Goal: Task Accomplishment & Management: Use online tool/utility

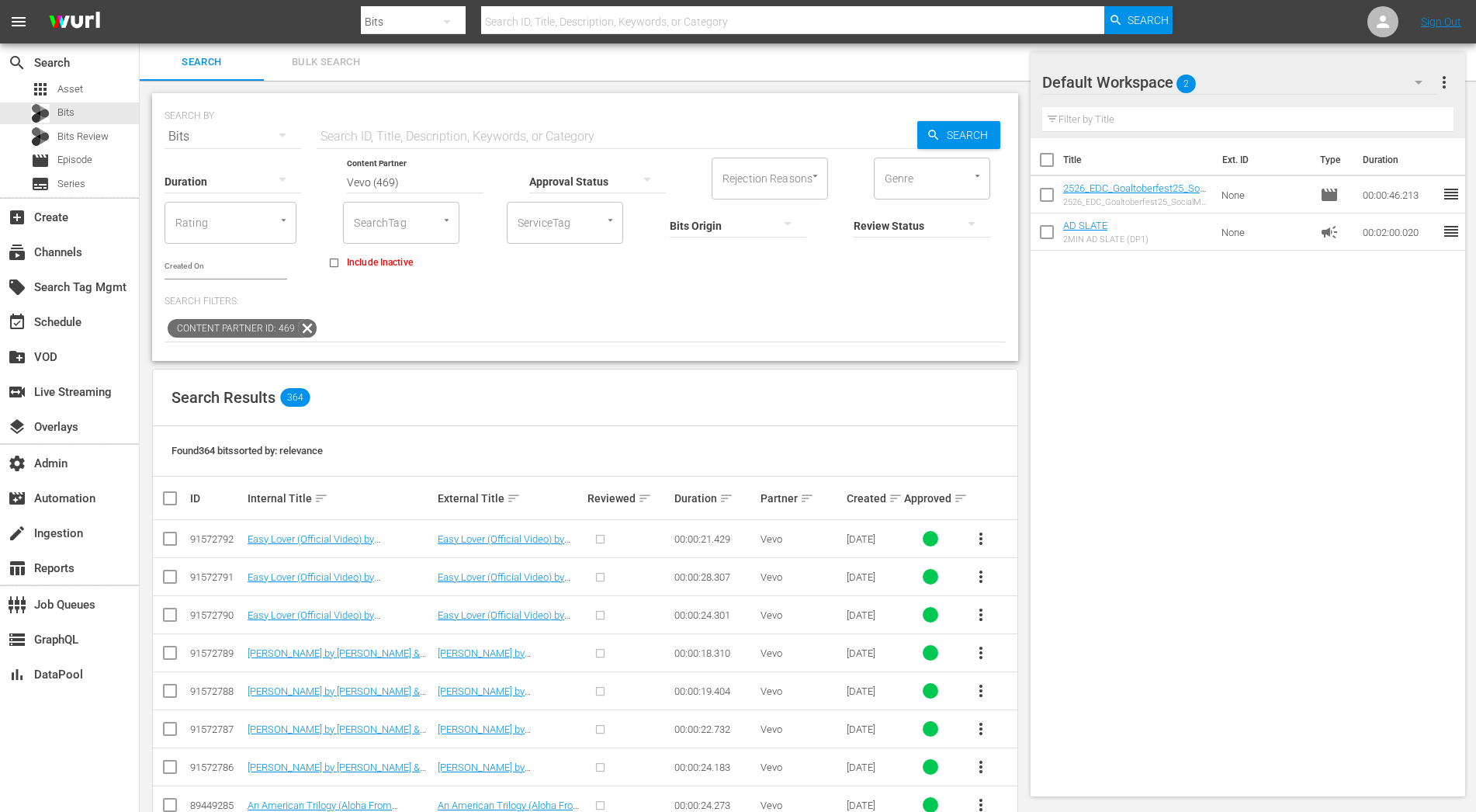
scroll to position [245, 0]
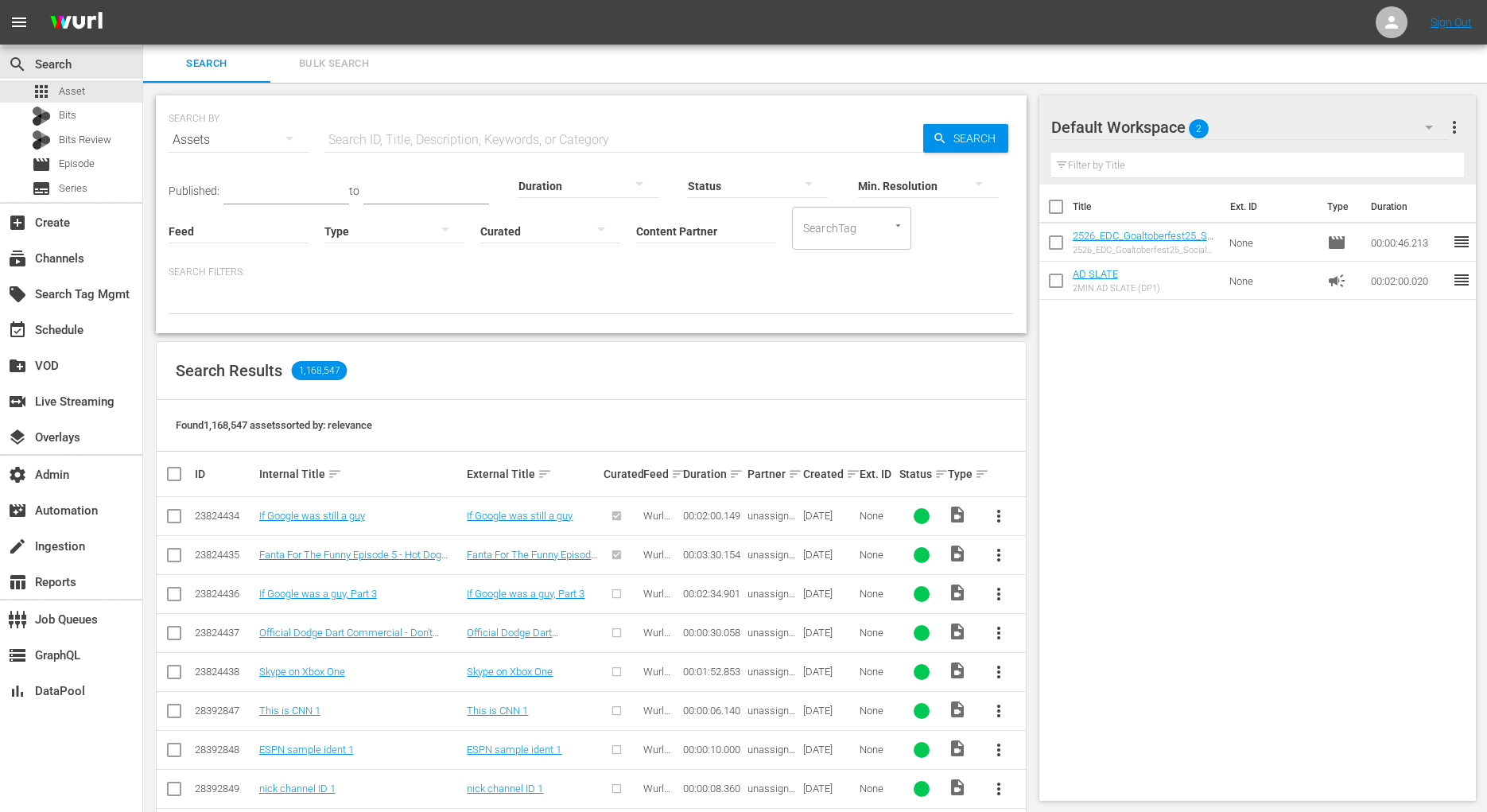
click at [693, 231] on input "Content Partner" at bounding box center [705, 232] width 140 height 57
click at [703, 283] on div "Bundesliga (480)" at bounding box center [765, 274] width 233 height 38
type input "Bundesliga (480)"
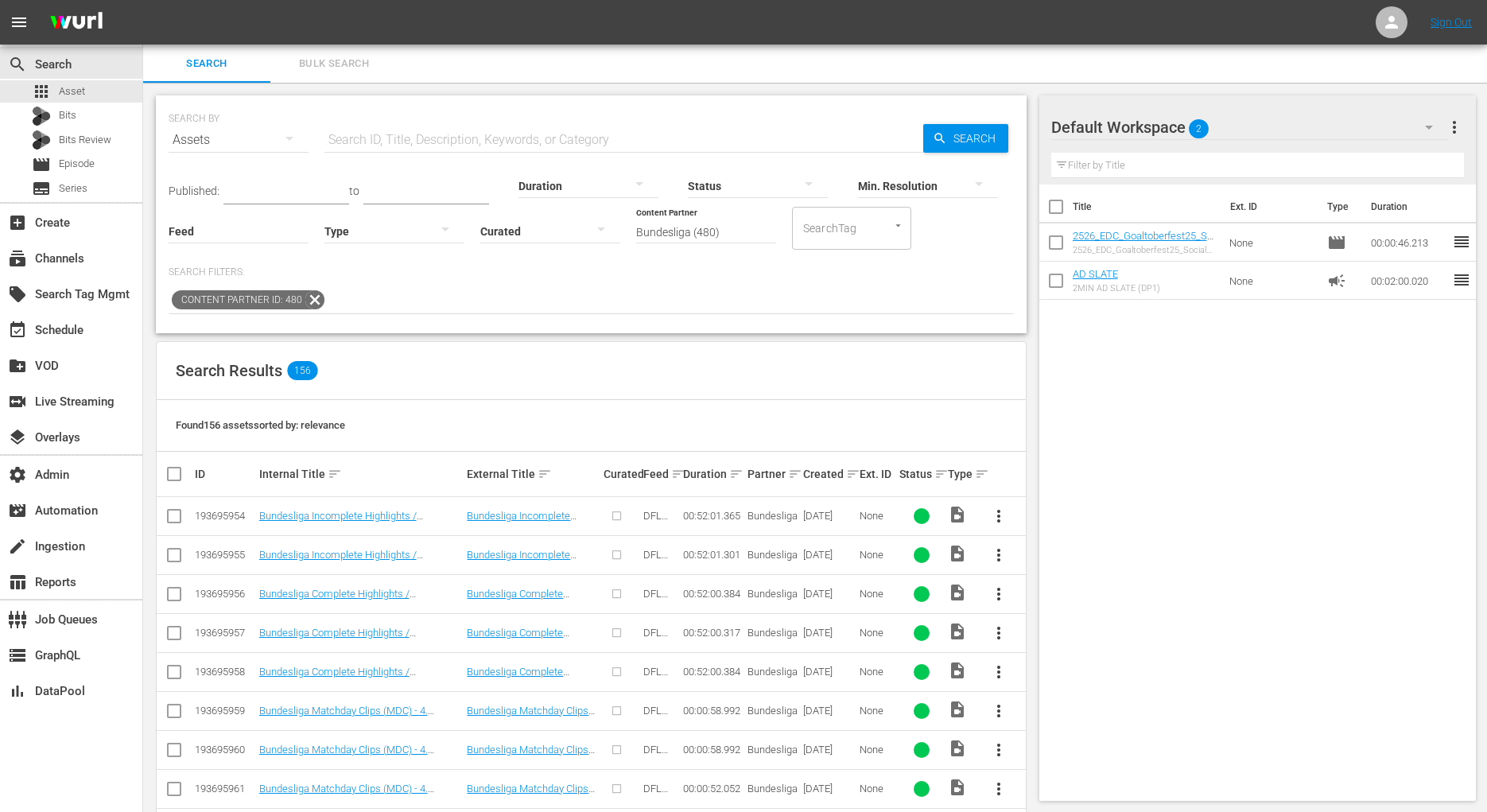
click at [447, 141] on input "text" at bounding box center [623, 139] width 599 height 38
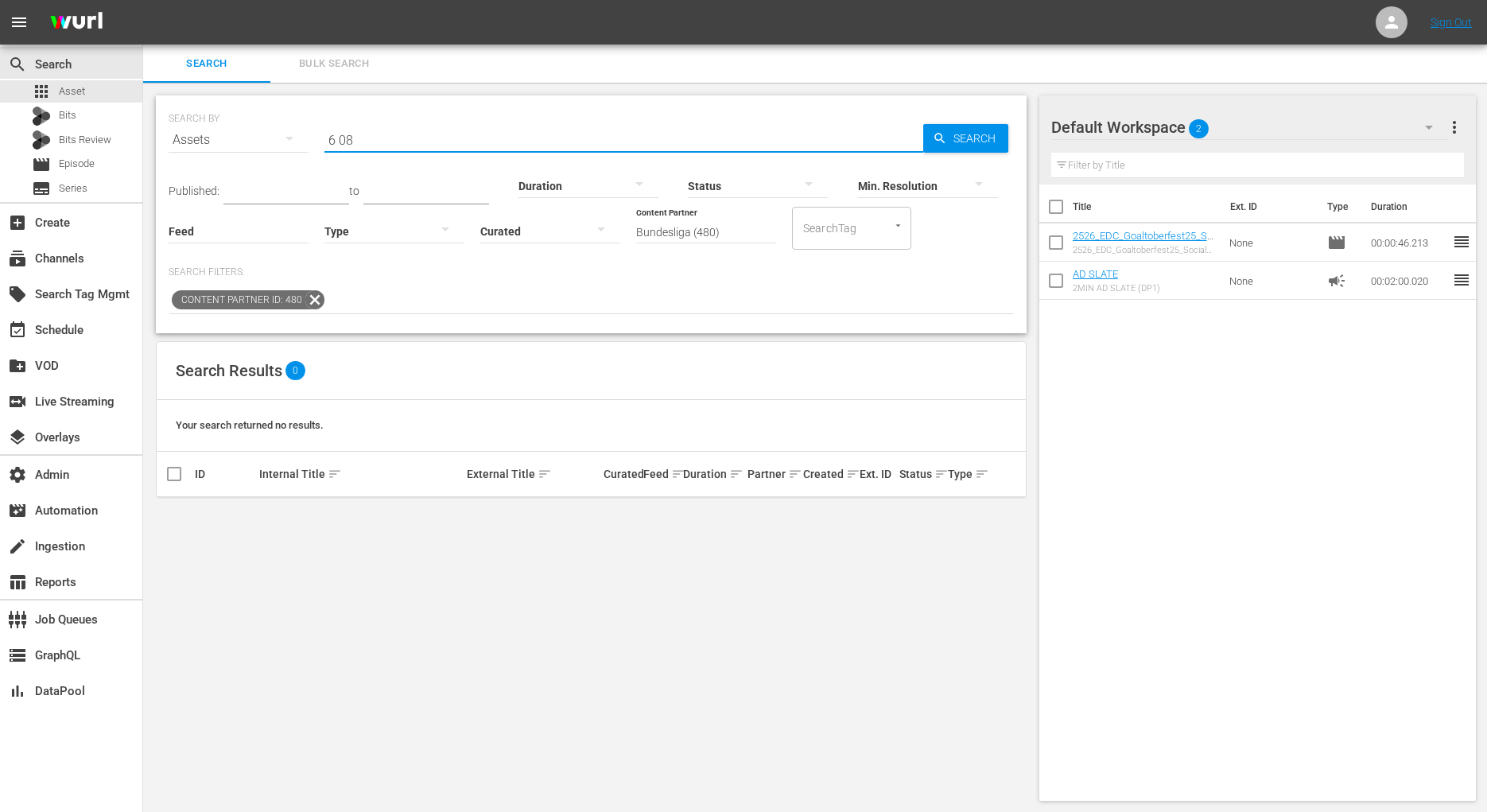
drag, startPoint x: 335, startPoint y: 142, endPoint x: 292, endPoint y: 142, distance: 43.0
click at [292, 142] on div "SEARCH BY Search By Assets Search ID, Title, Description, Keywords, or Category…" at bounding box center [591, 130] width 845 height 57
click at [336, 138] on input "6 08" at bounding box center [623, 139] width 599 height 38
drag, startPoint x: 339, startPoint y: 138, endPoint x: 314, endPoint y: 138, distance: 25.0
click at [315, 138] on div "SEARCH BY Search By Assets Search ID, Title, Description, Keywords, or Category…" at bounding box center [591, 130] width 845 height 57
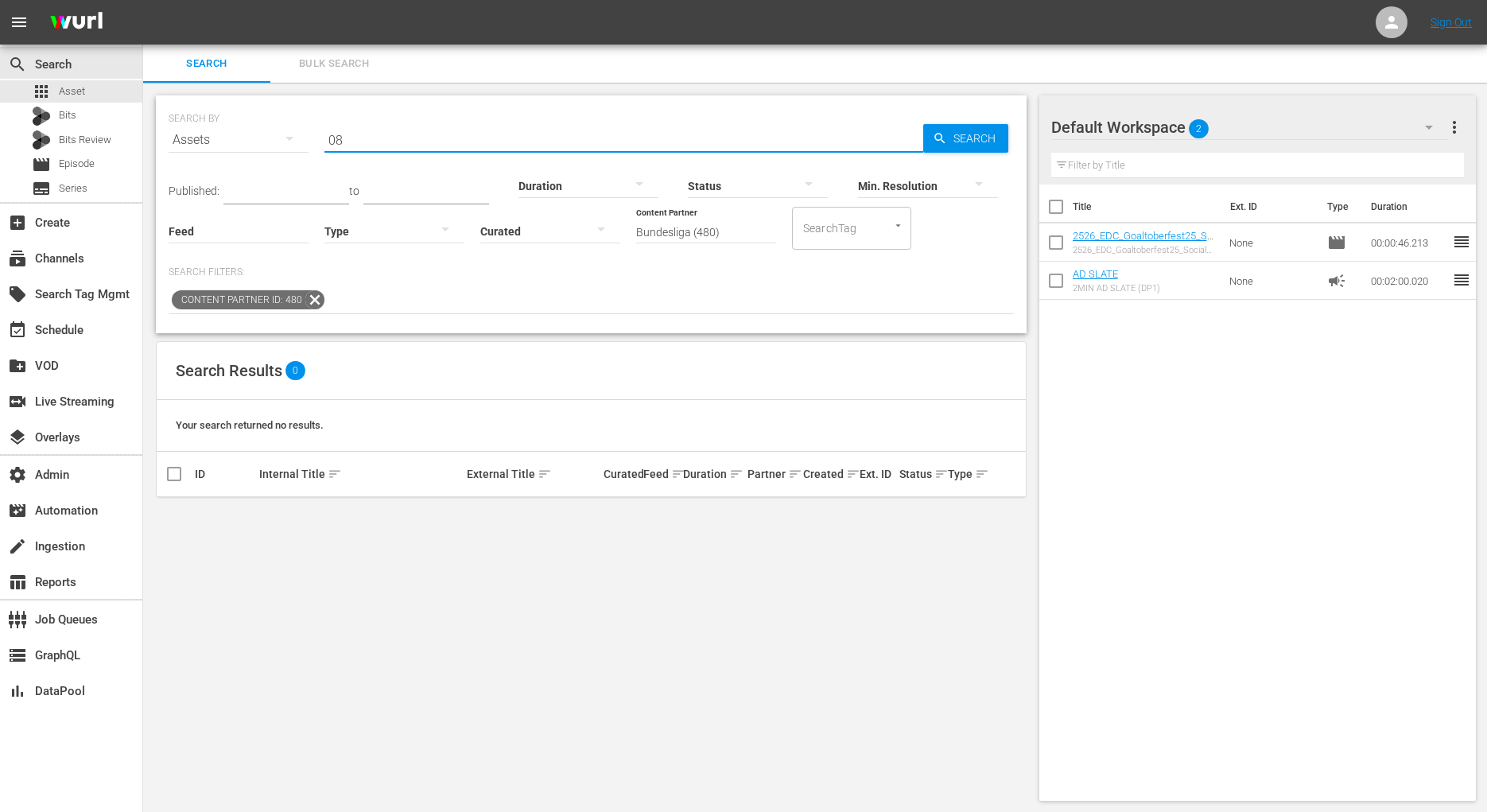
click at [422, 157] on input "08" at bounding box center [623, 139] width 599 height 38
type input "08 show"
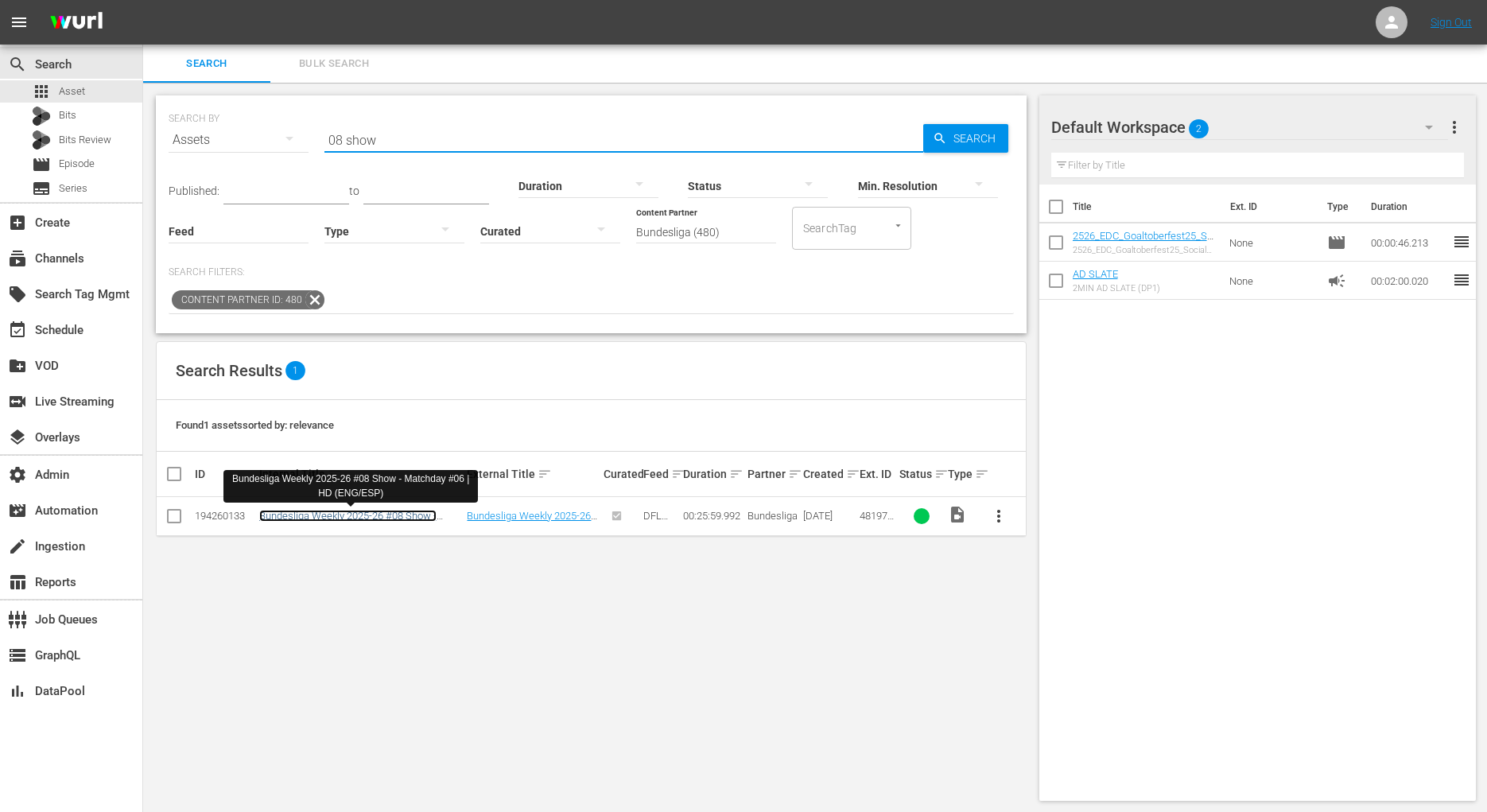
click at [396, 511] on link "Bundesliga Weekly 2025-26 #08 Show - Matchday #06 | HD (ENG/ESP)" at bounding box center [348, 521] width 177 height 24
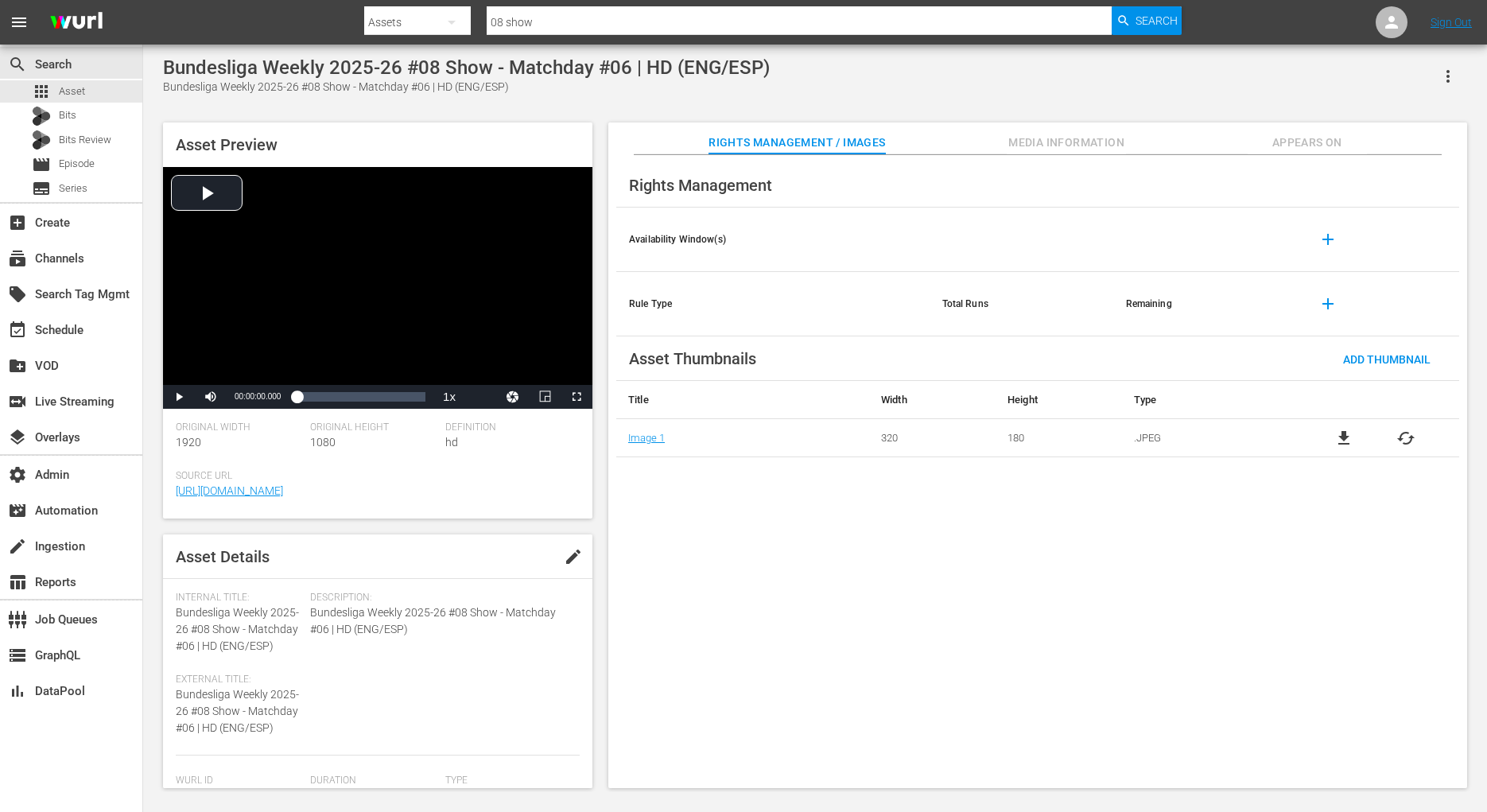
click at [1301, 141] on span "Appears On" at bounding box center [1307, 143] width 120 height 20
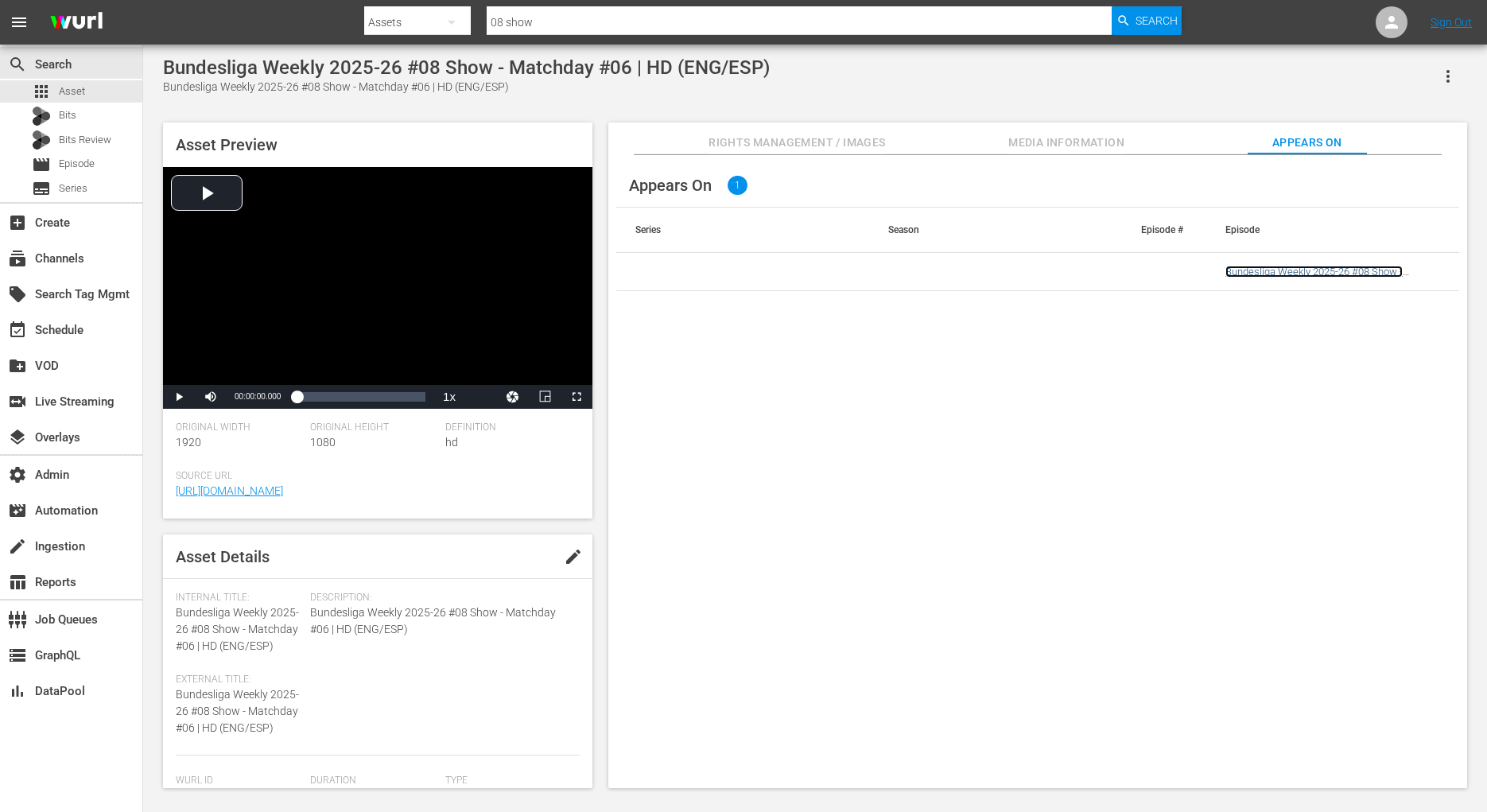
click at [1298, 276] on link "Bundesliga Weekly 2025-26 #08 Show - Matchday #06 | HD (ENG/ESP)" at bounding box center [1314, 277] width 177 height 24
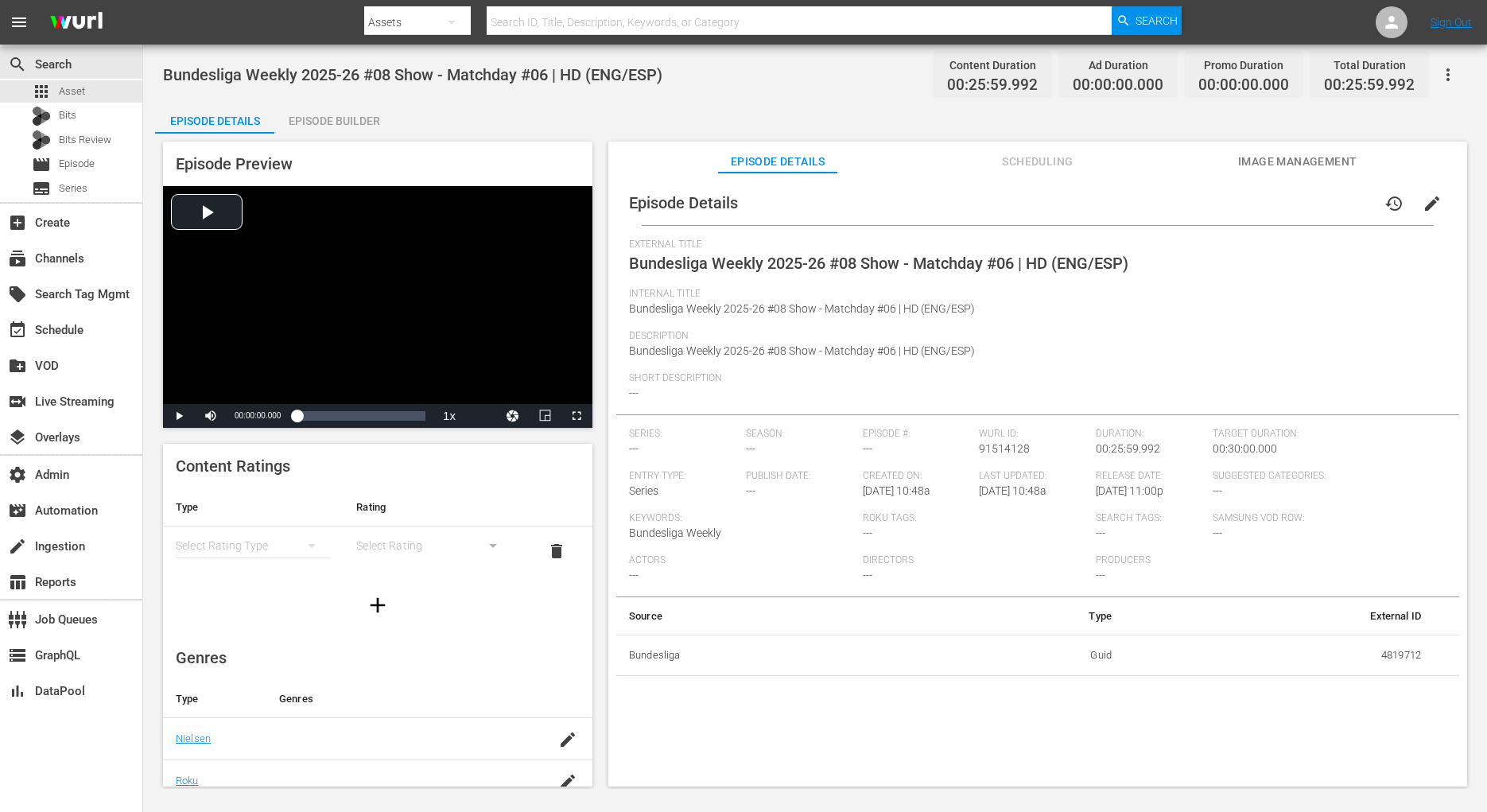
click at [382, 118] on div "Episode Builder" at bounding box center [334, 120] width 120 height 38
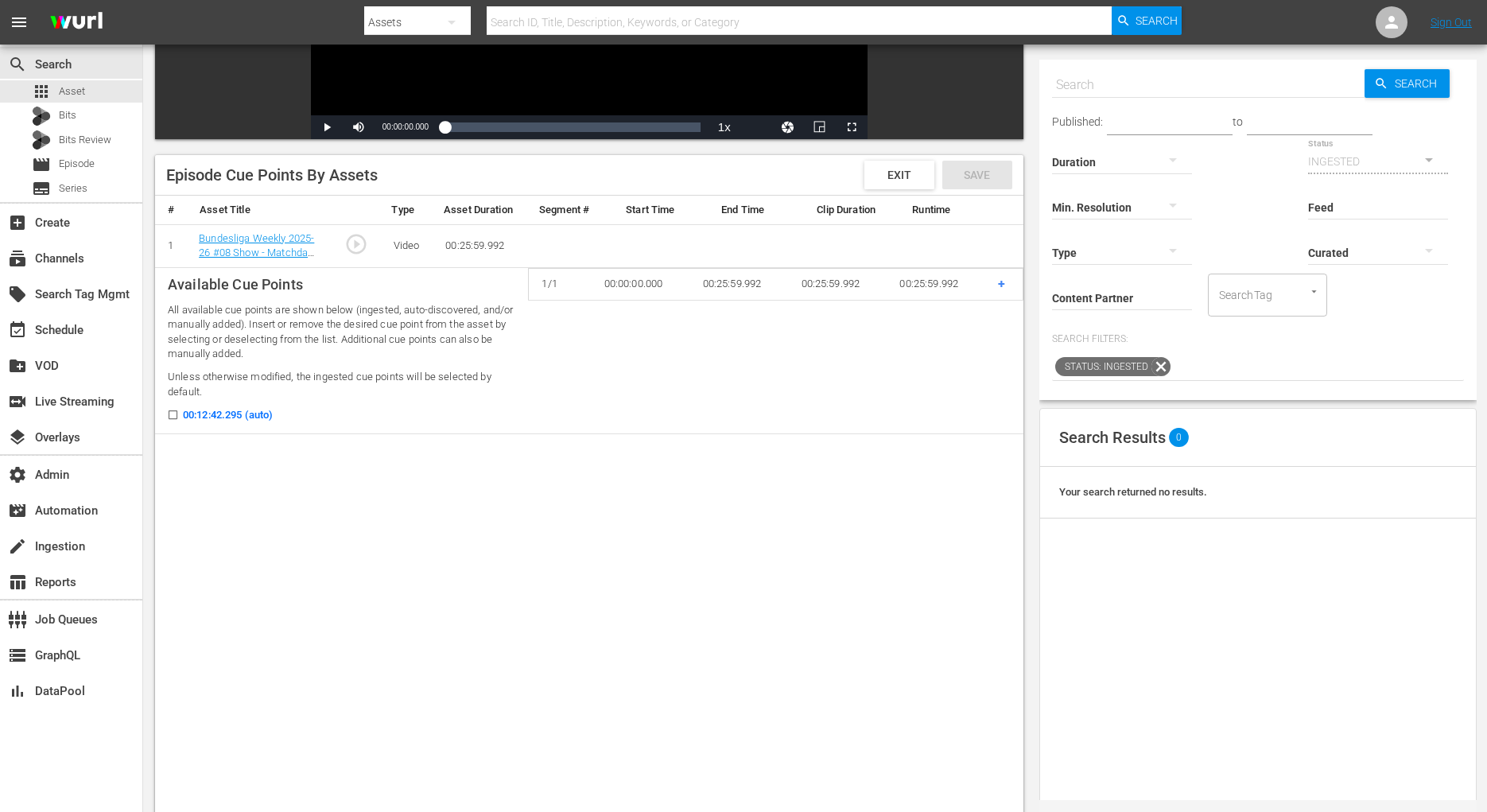
scroll to position [352, 0]
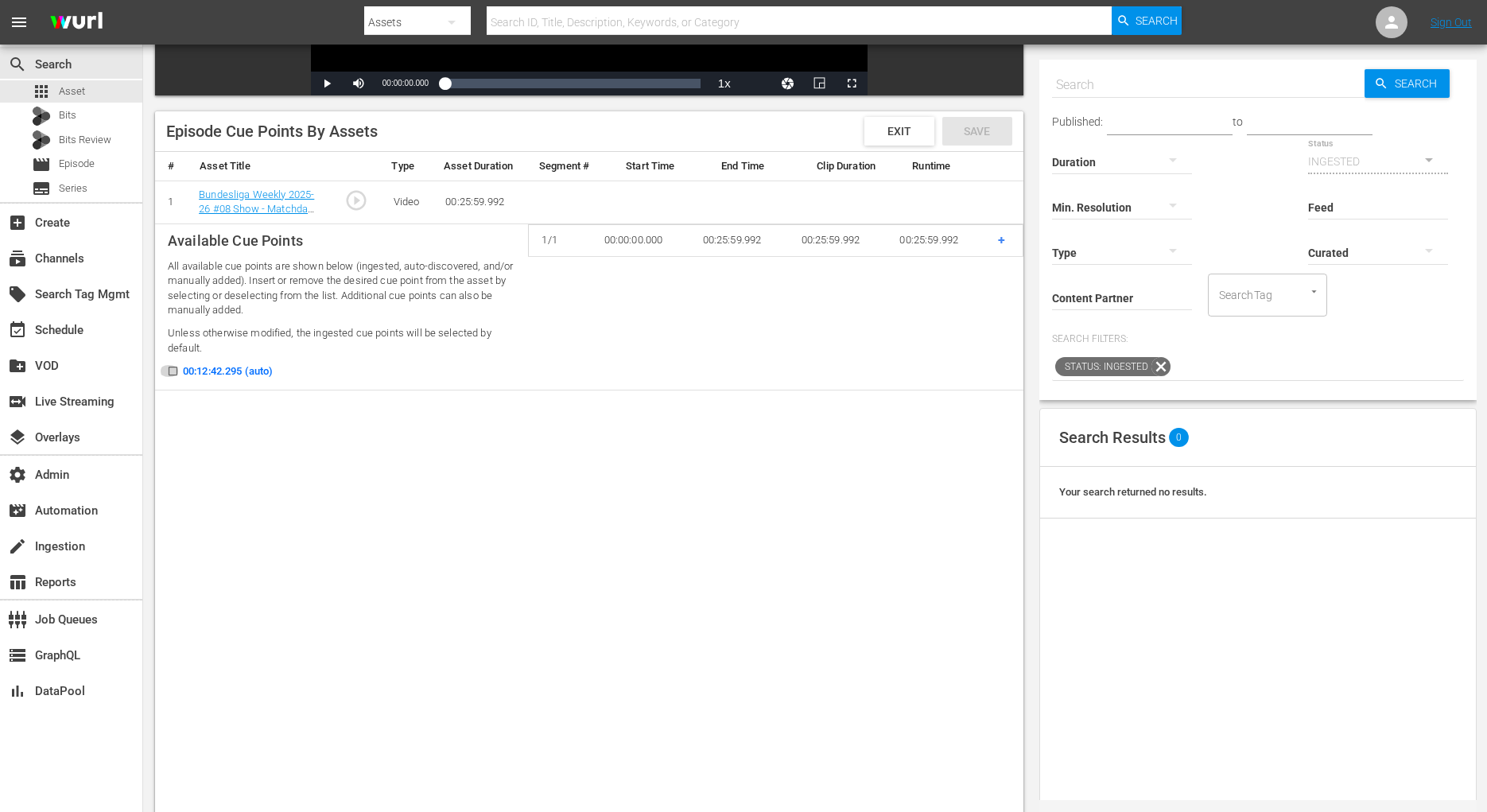
click at [171, 372] on input "00:12:42.295 (auto)" at bounding box center [168, 374] width 20 height 12
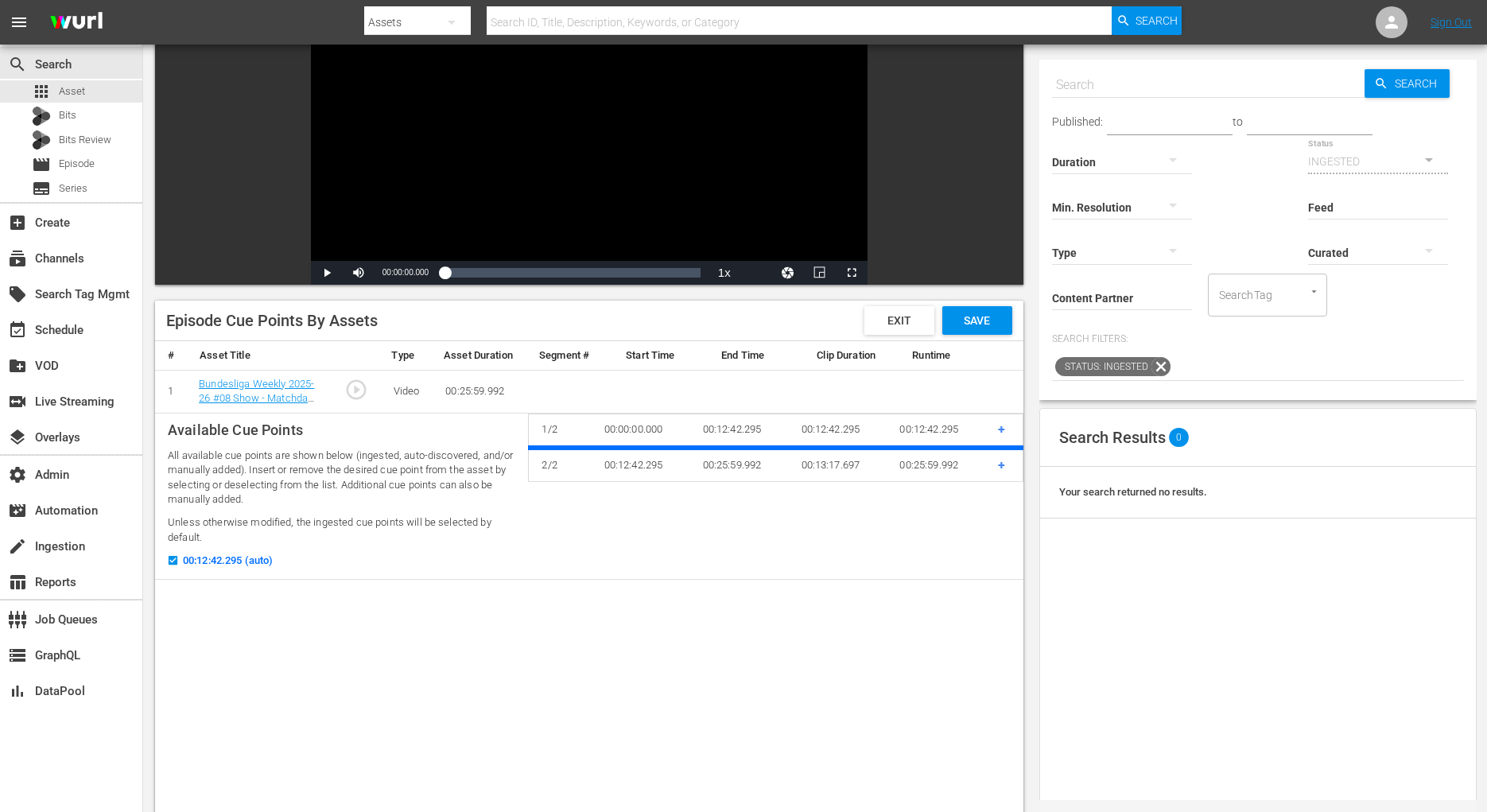
scroll to position [100, 0]
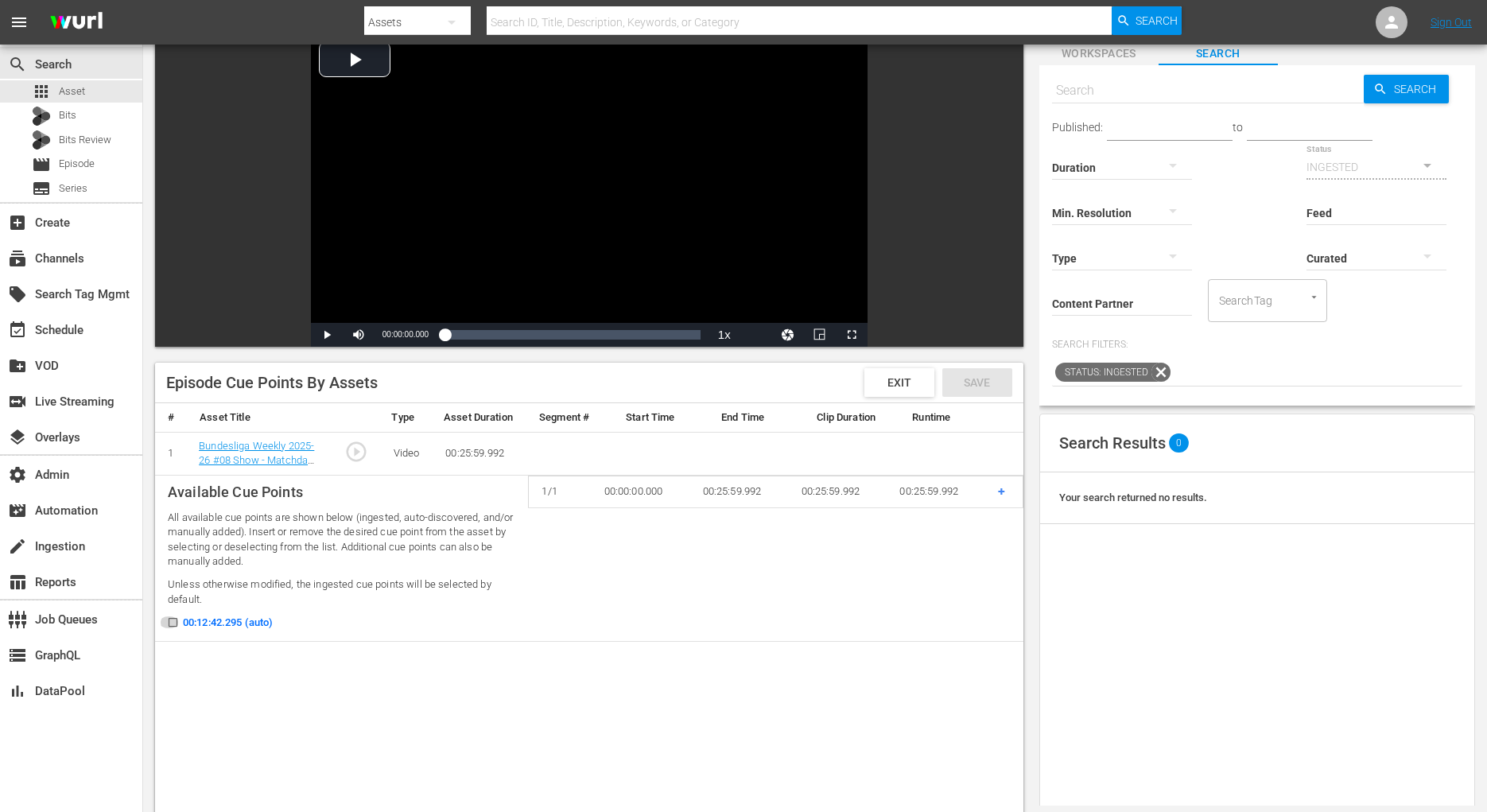
click at [172, 622] on input "00:12:42.295 (auto)" at bounding box center [168, 625] width 20 height 12
checkbox input "true"
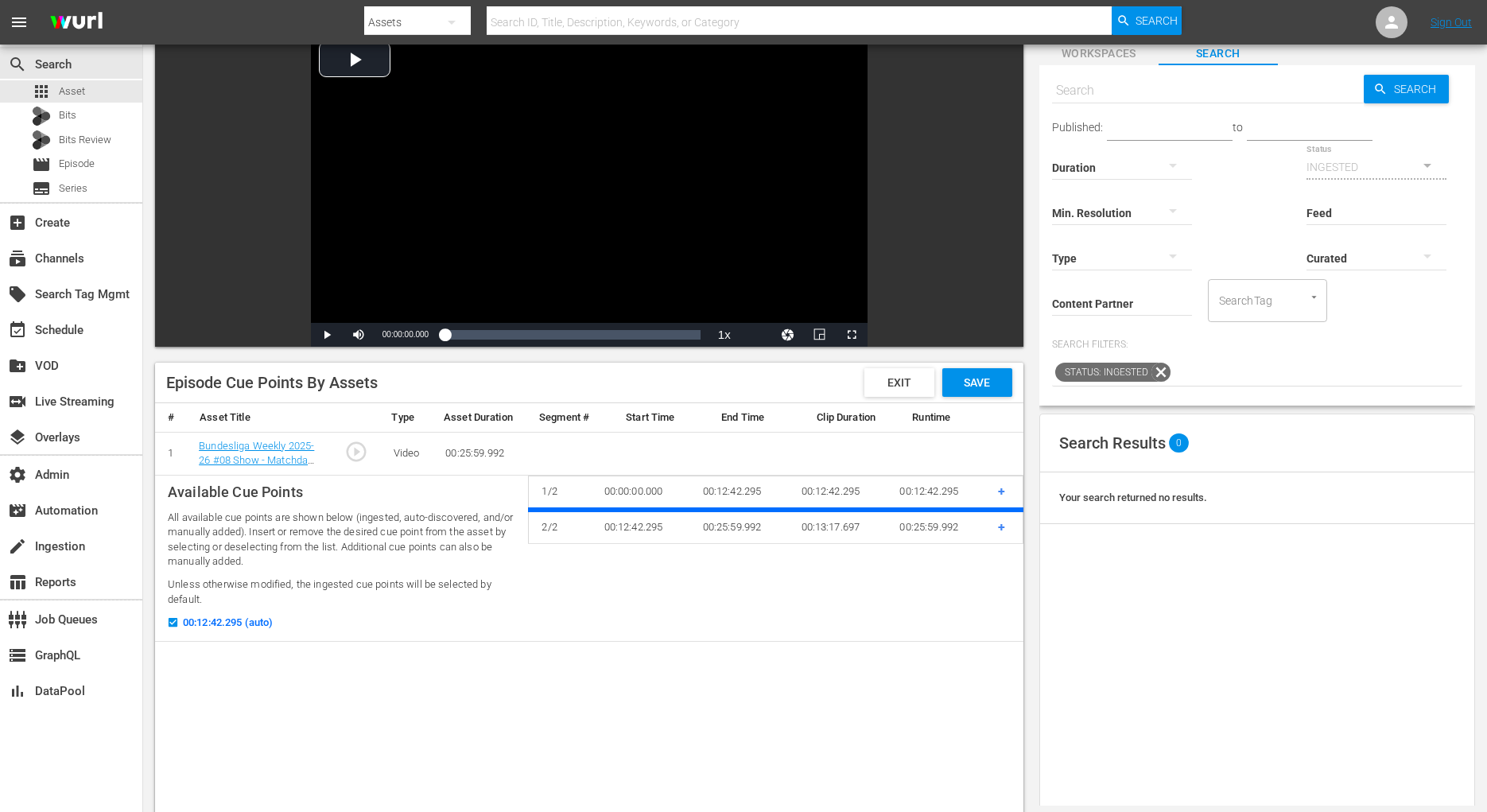
click at [694, 509] on td "00:25:59.992" at bounding box center [739, 526] width 99 height 33
click at [980, 396] on div "Episode Cue Points By Assets Exit Save" at bounding box center [589, 382] width 868 height 40
click at [980, 387] on span "Save" at bounding box center [977, 382] width 52 height 13
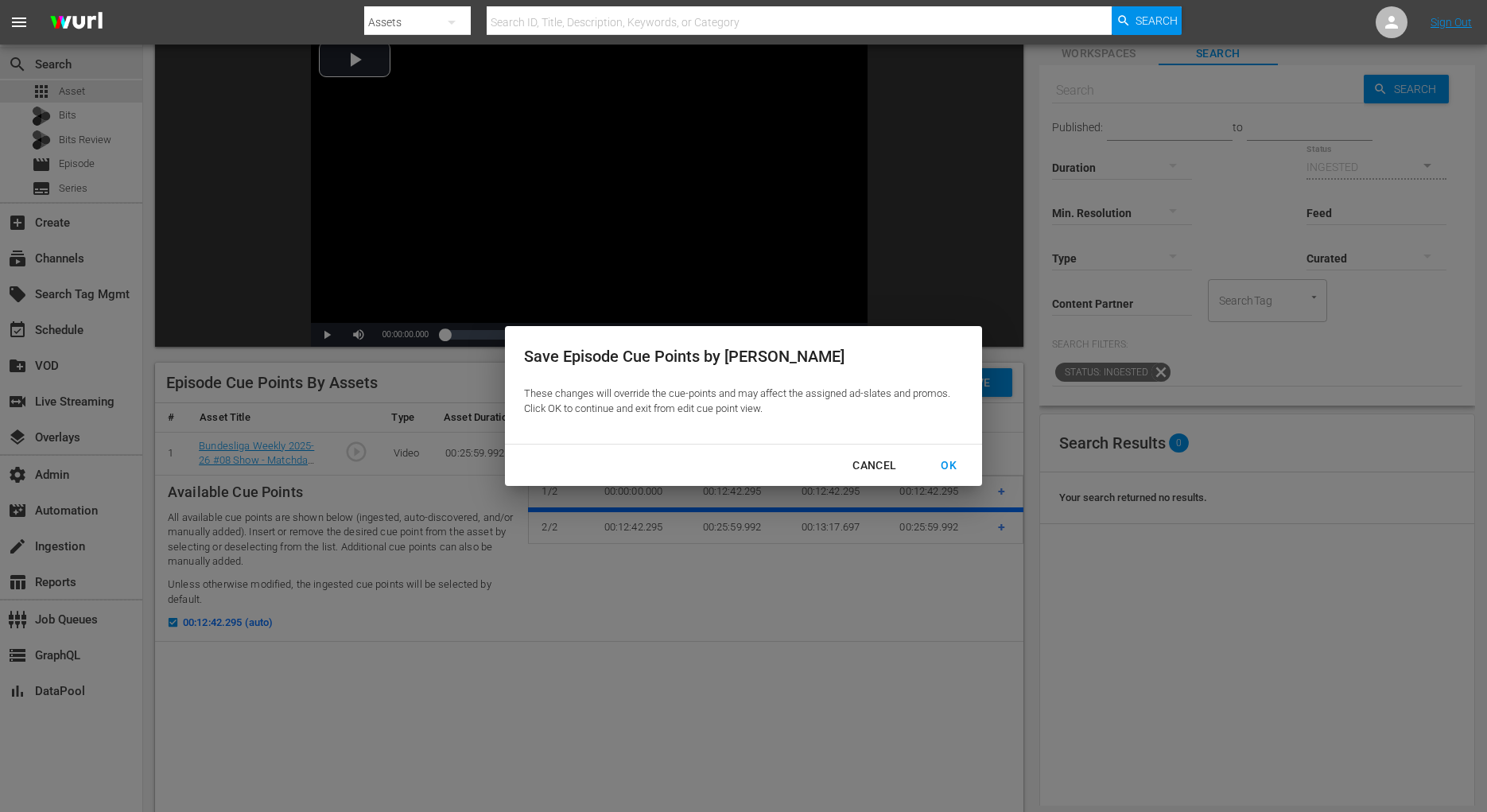
click at [970, 471] on button "OK" at bounding box center [948, 465] width 54 height 29
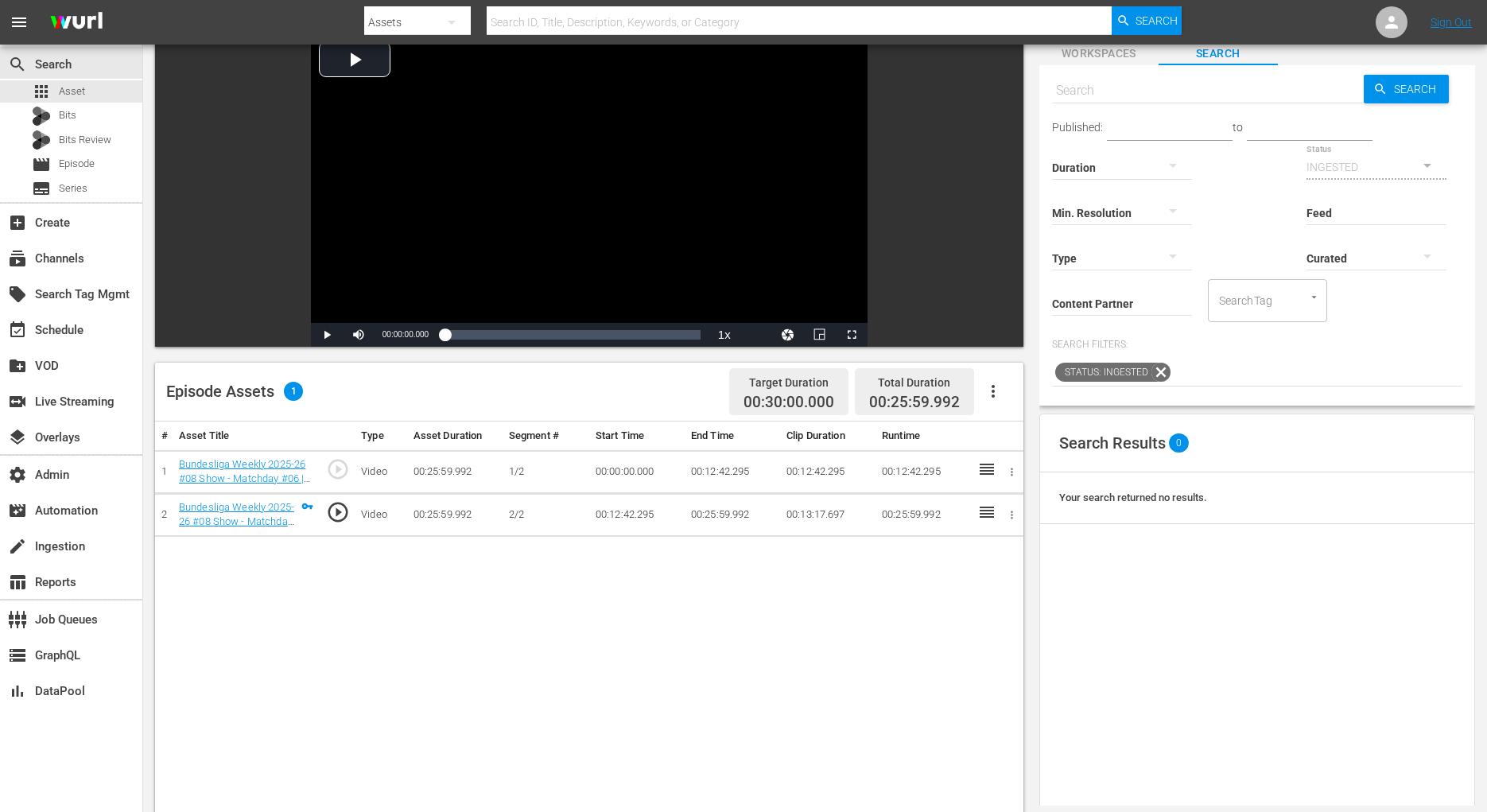
click at [999, 395] on icon "button" at bounding box center [992, 391] width 19 height 19
click at [1009, 390] on div "Edit Cue Points" at bounding box center [1040, 396] width 108 height 38
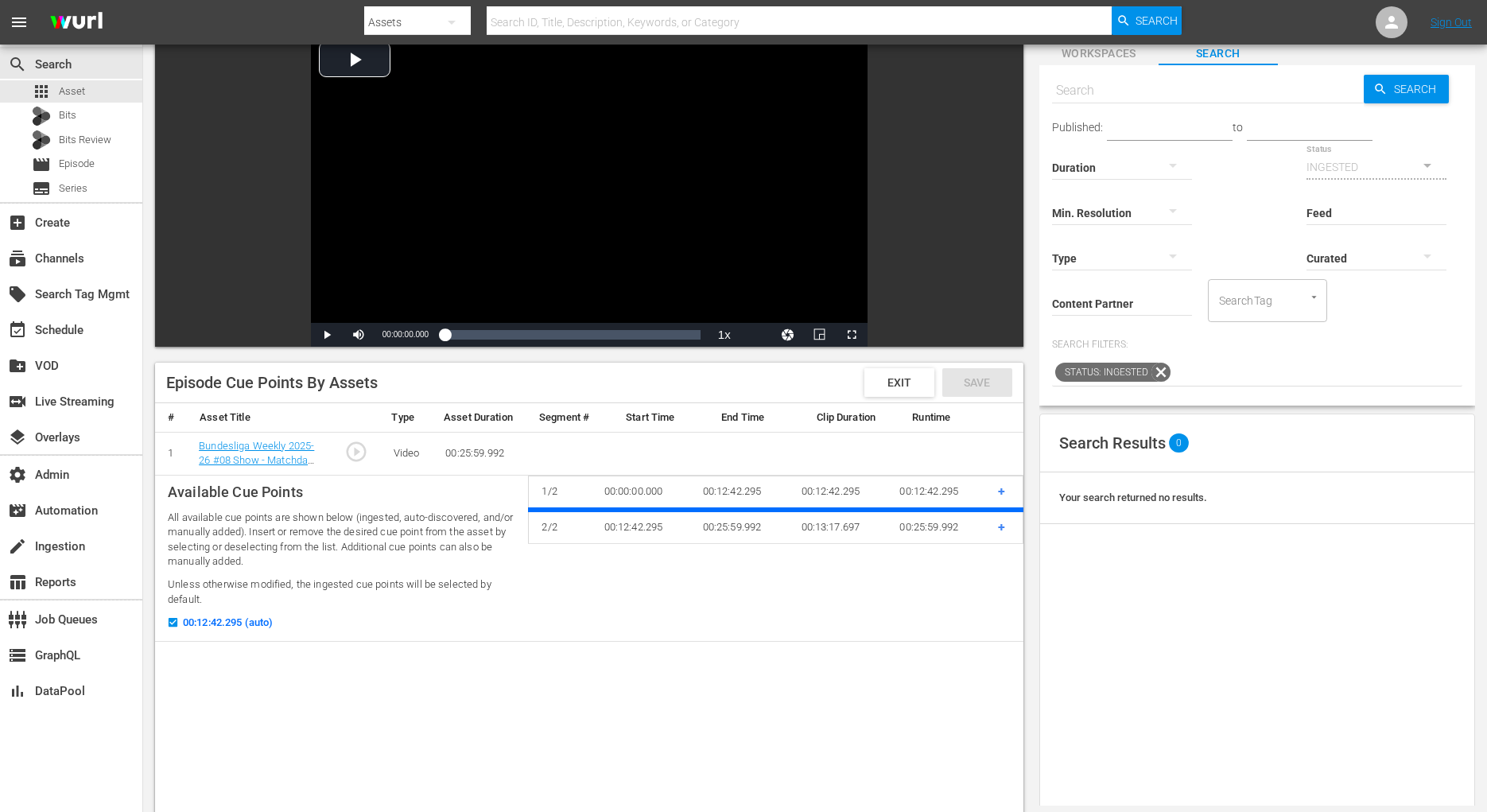
click at [545, 509] on td "2 / 2" at bounding box center [560, 526] width 63 height 33
click at [938, 524] on td "00:25:59.992" at bounding box center [935, 526] width 99 height 33
click at [629, 532] on td "00:12:42.295" at bounding box center [641, 526] width 99 height 33
click at [572, 509] on td "2 / 2" at bounding box center [560, 526] width 63 height 33
click at [617, 496] on td "00:00:00.000" at bounding box center [641, 492] width 99 height 33
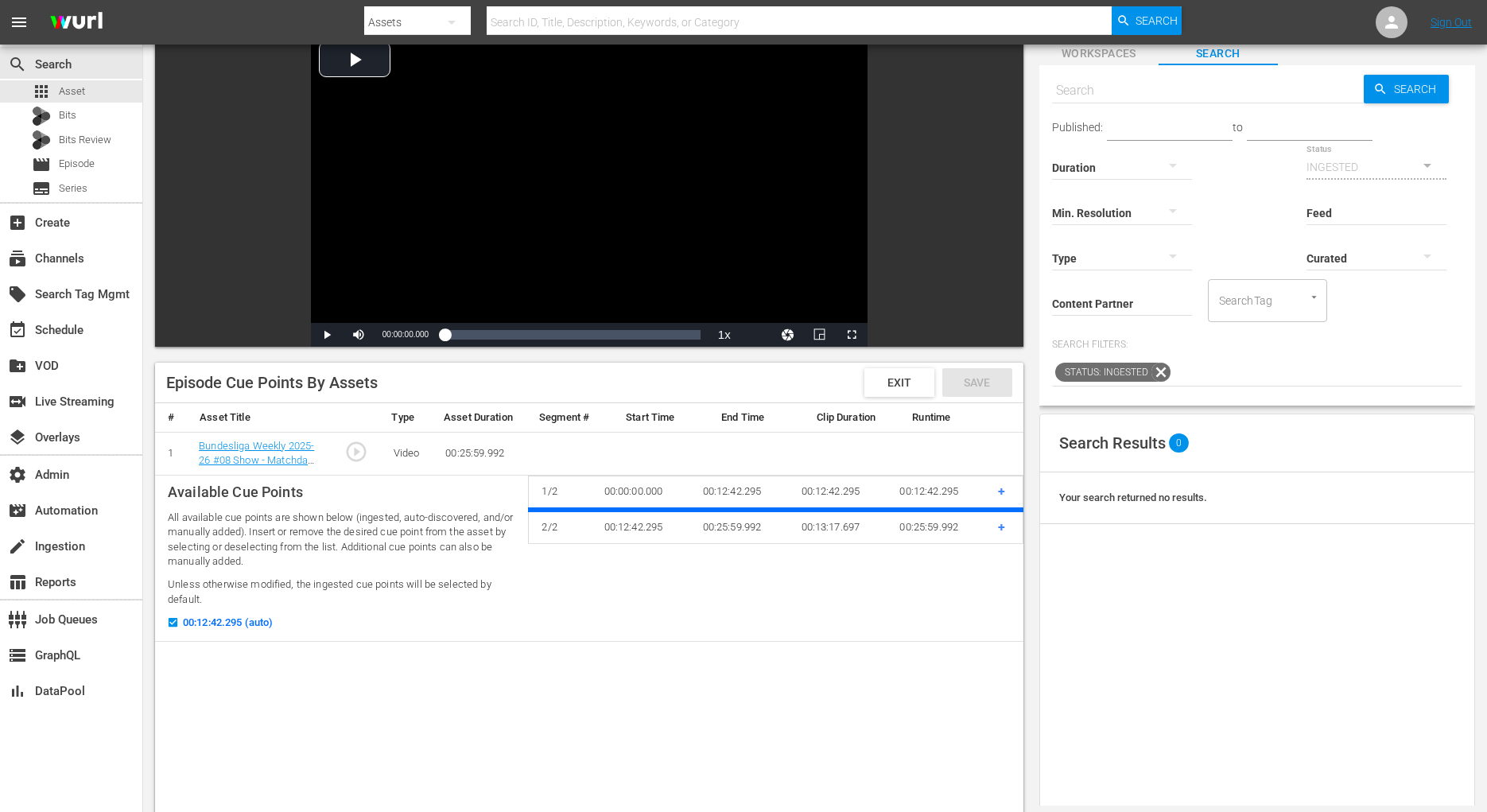
click at [627, 506] on td "00:00:00.000" at bounding box center [641, 492] width 99 height 33
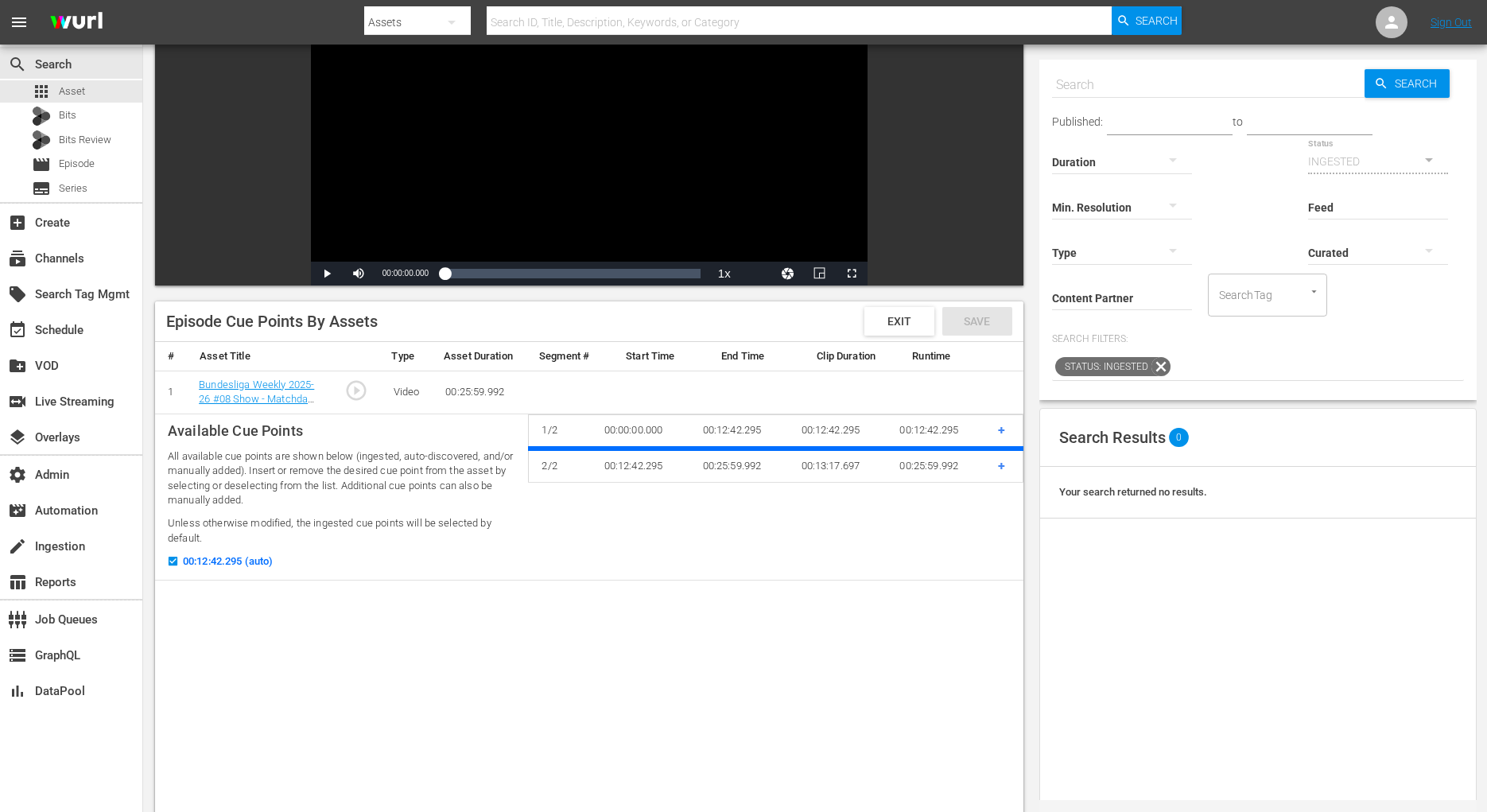
scroll to position [170, 0]
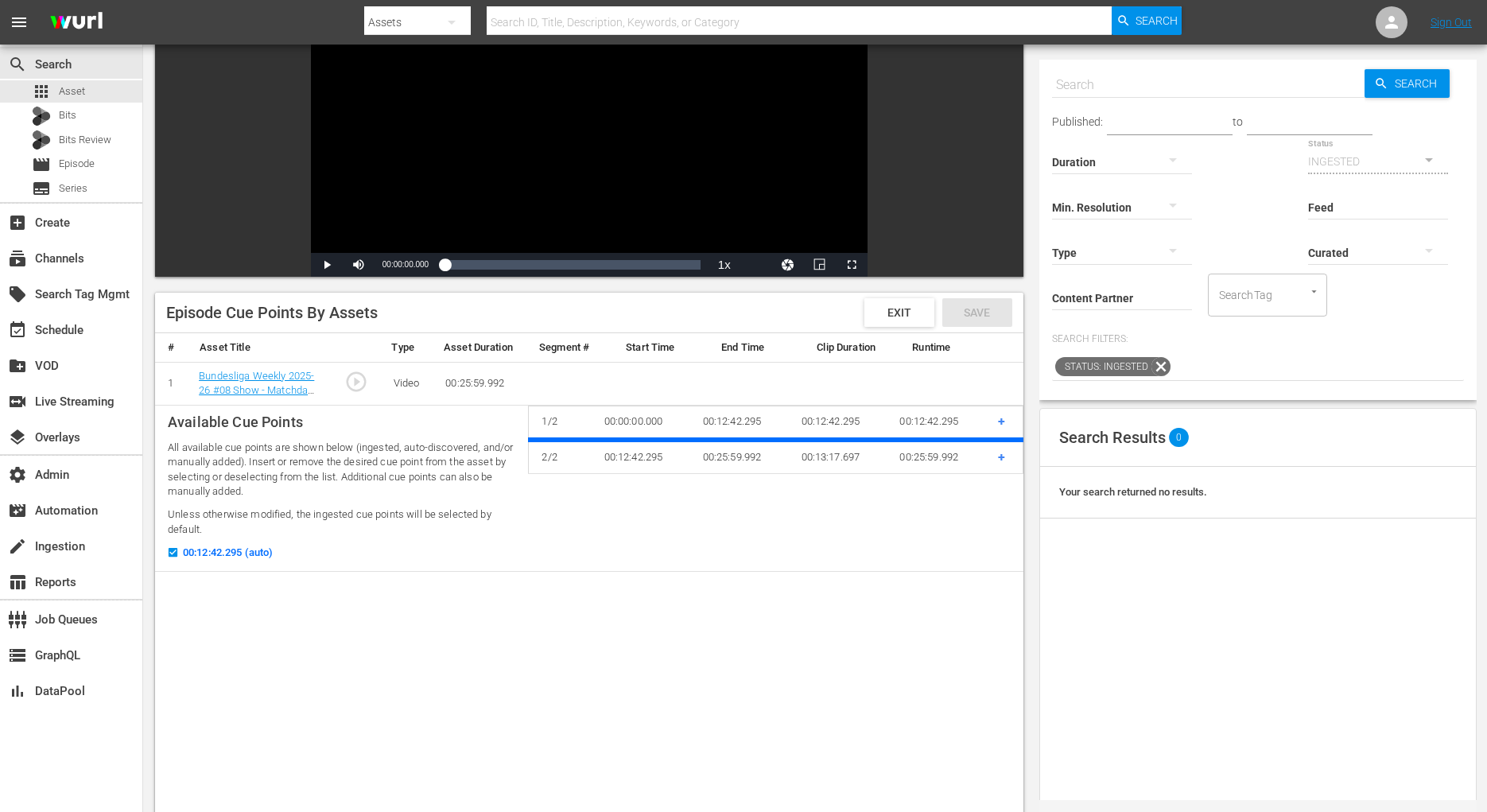
click at [466, 381] on td "00:25:59.992" at bounding box center [479, 384] width 95 height 43
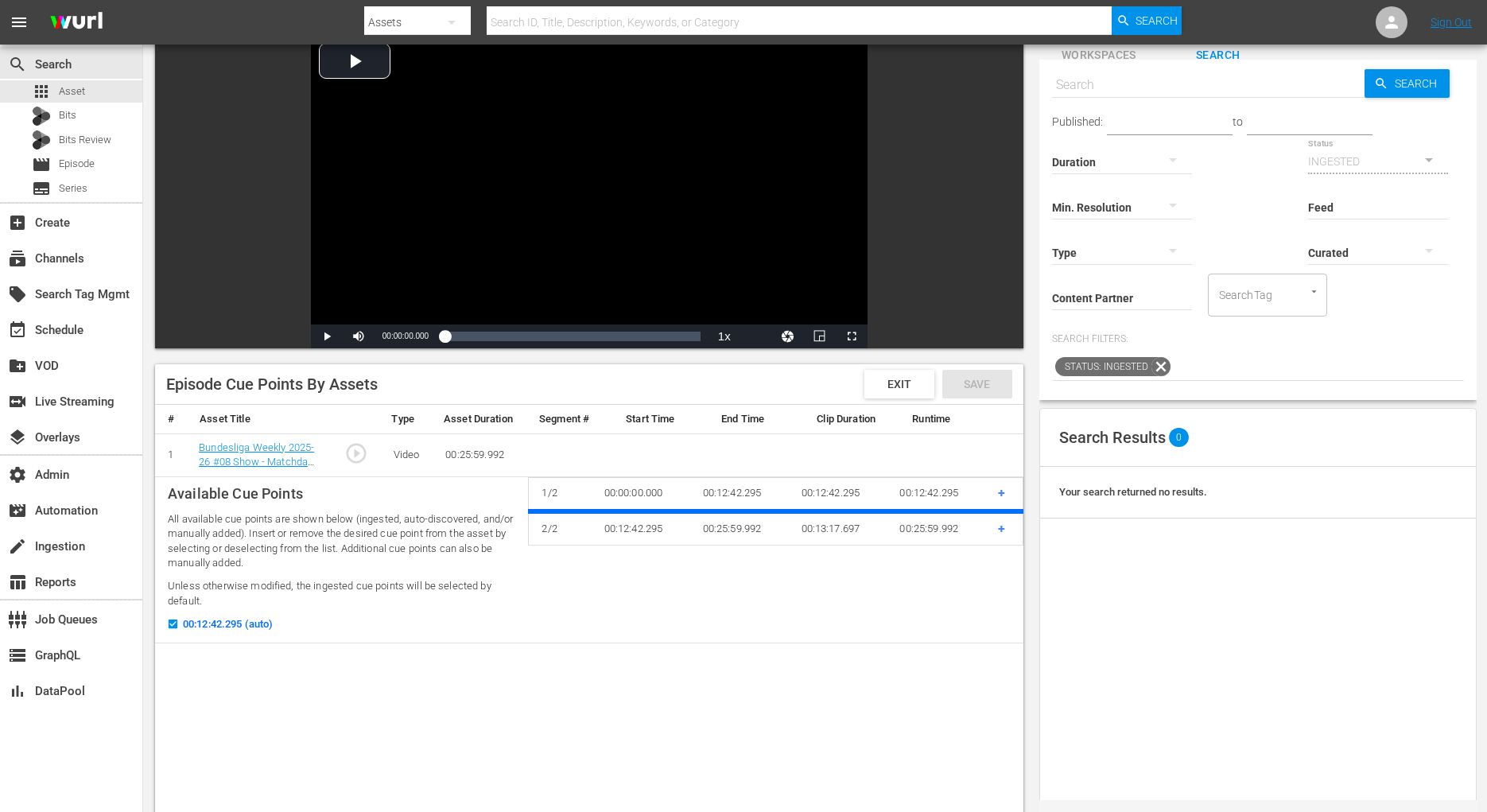
scroll to position [94, 0]
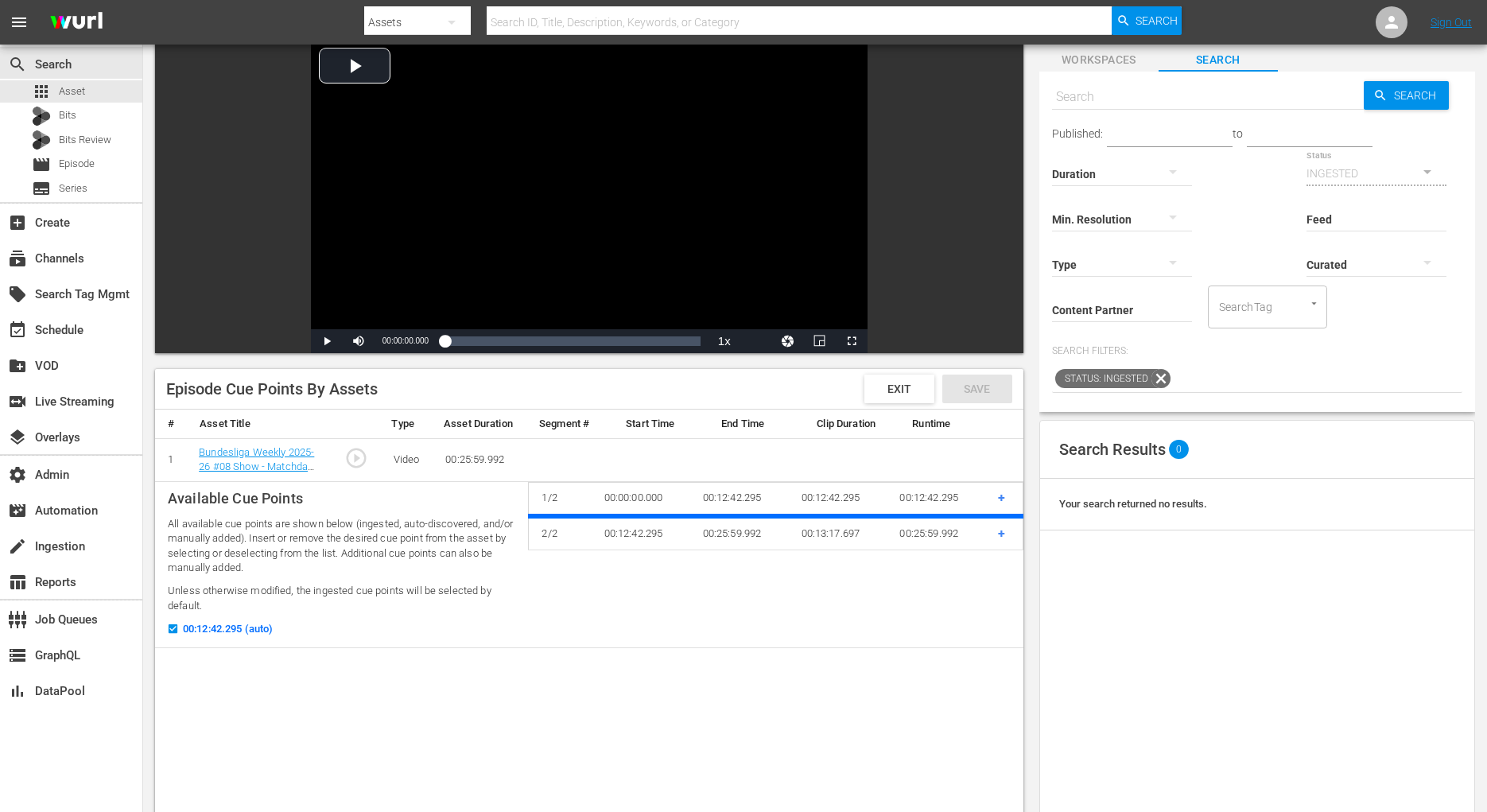
click at [618, 498] on td "00:00:00.000" at bounding box center [641, 499] width 99 height 33
click at [620, 529] on td "00:12:42.295" at bounding box center [641, 533] width 99 height 33
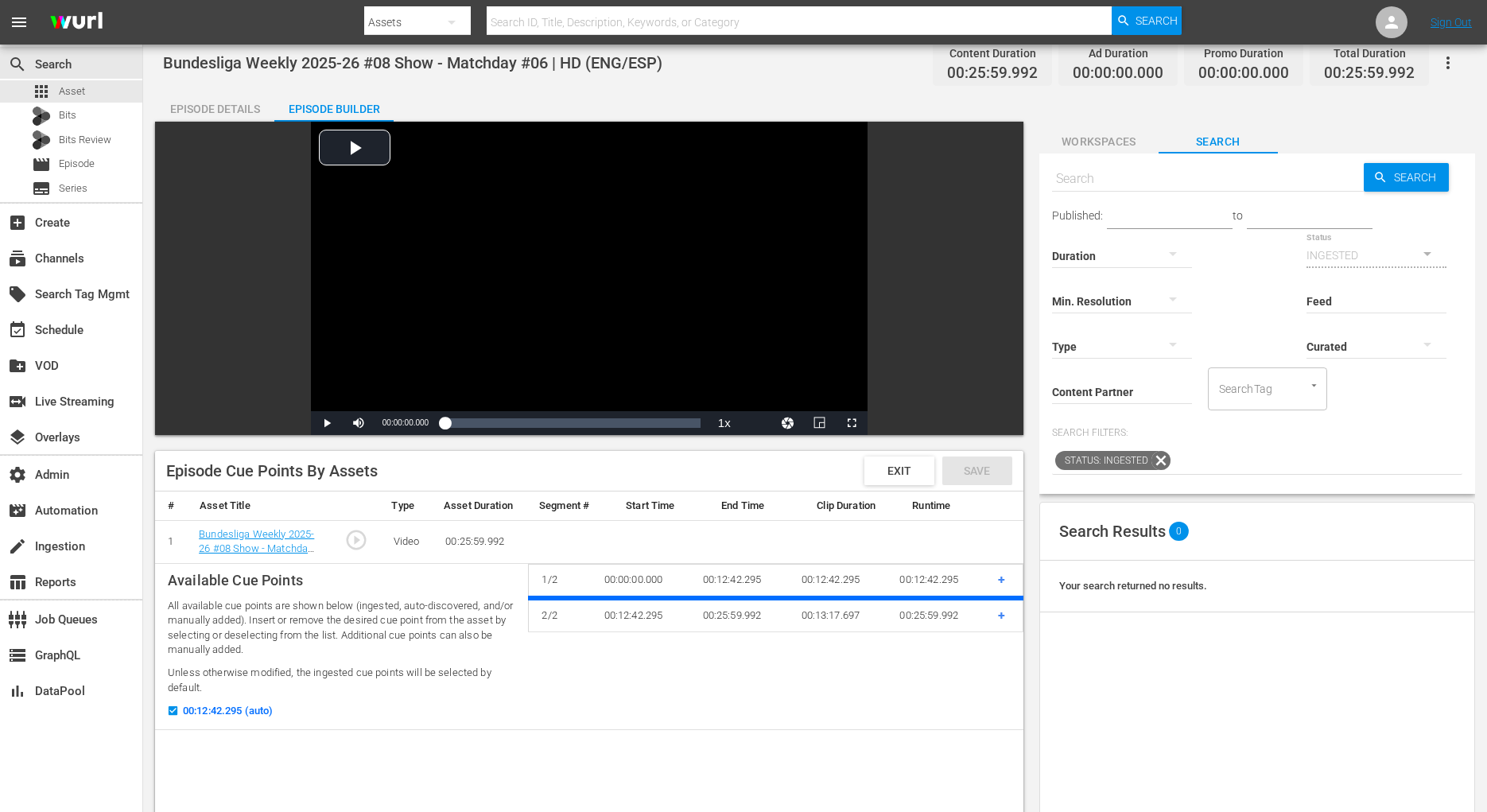
scroll to position [0, 0]
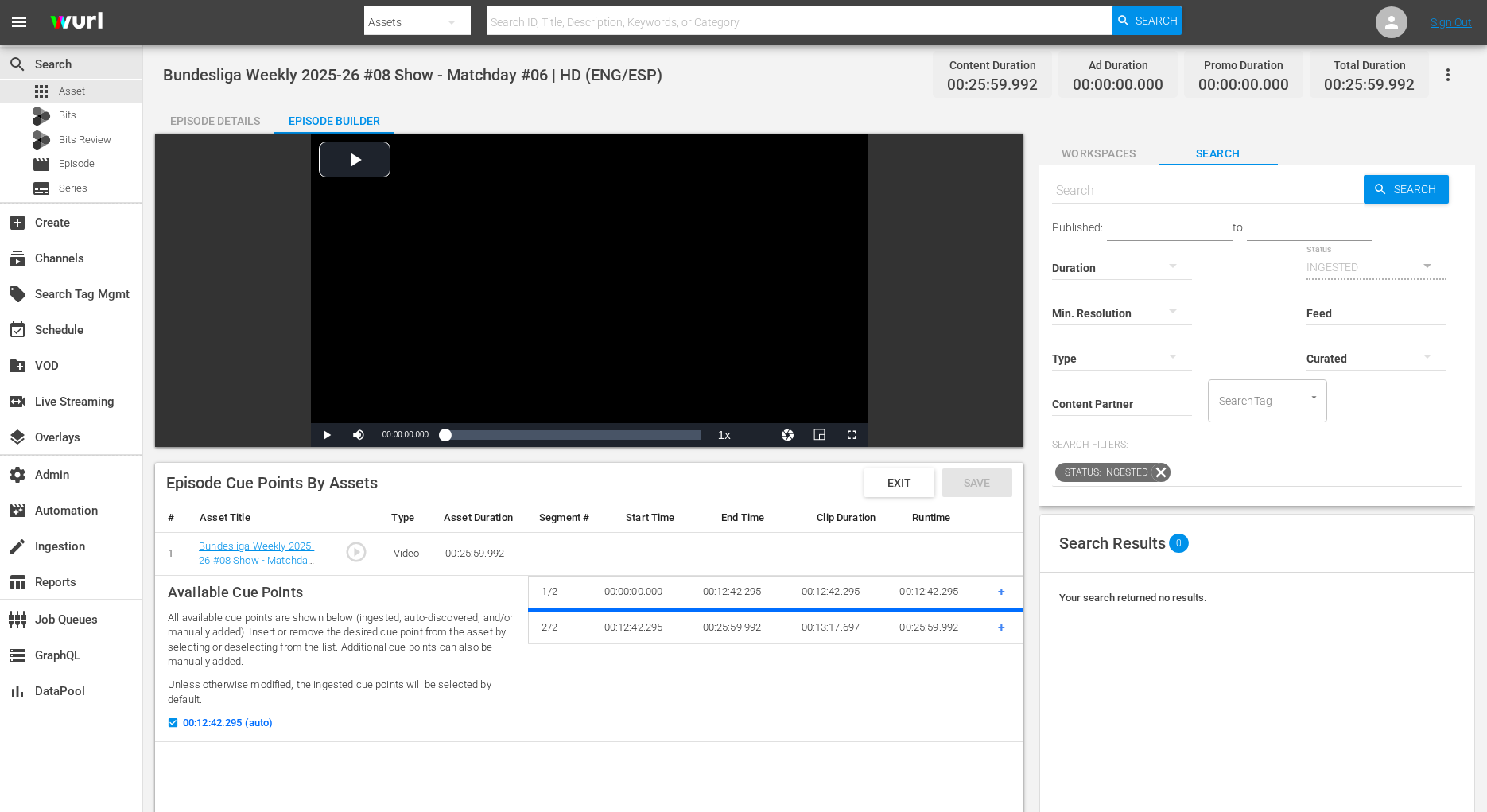
click at [1136, 158] on span "Workspaces" at bounding box center [1099, 154] width 120 height 20
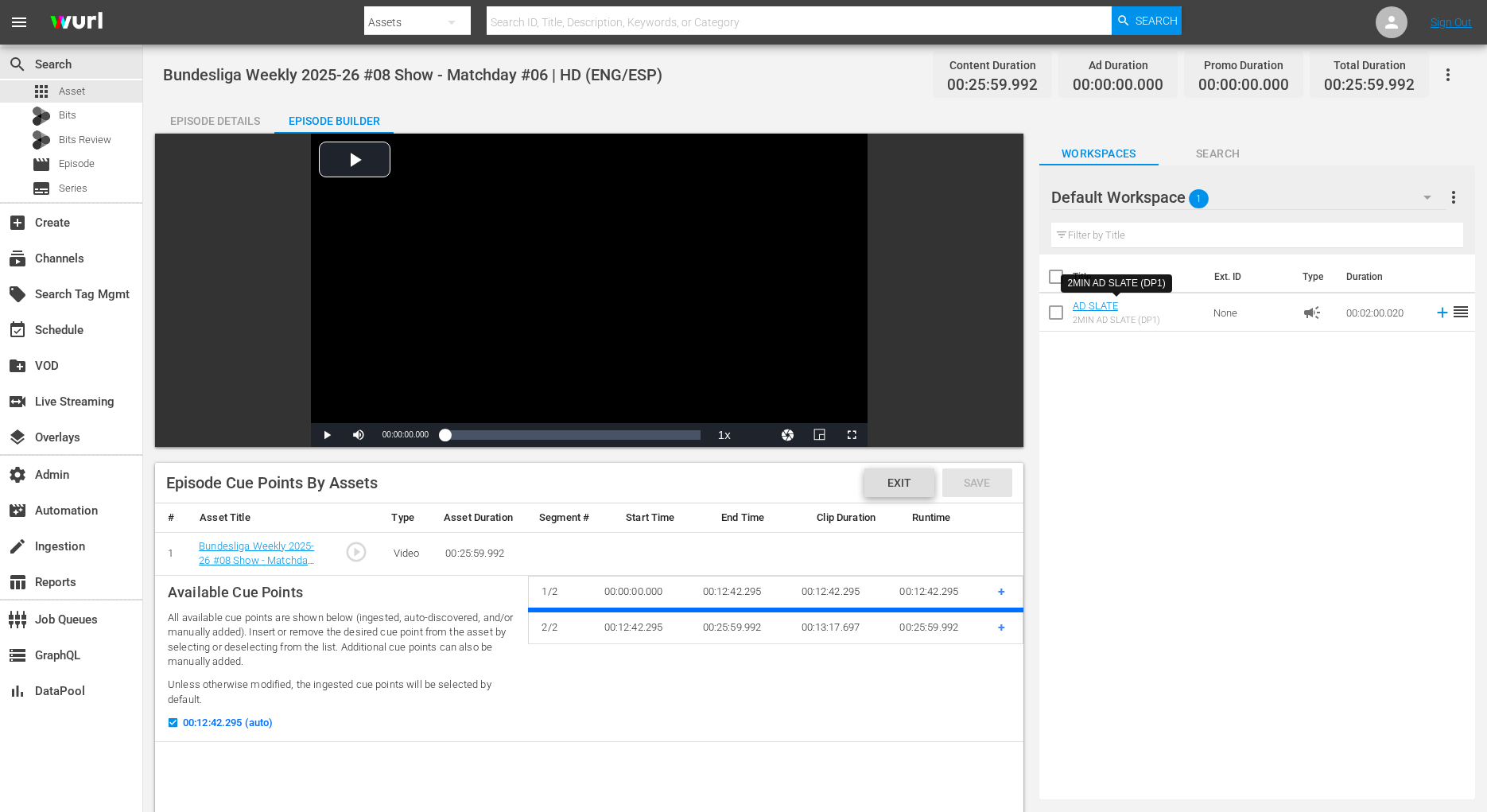
click at [908, 476] on span "Exit" at bounding box center [899, 482] width 49 height 13
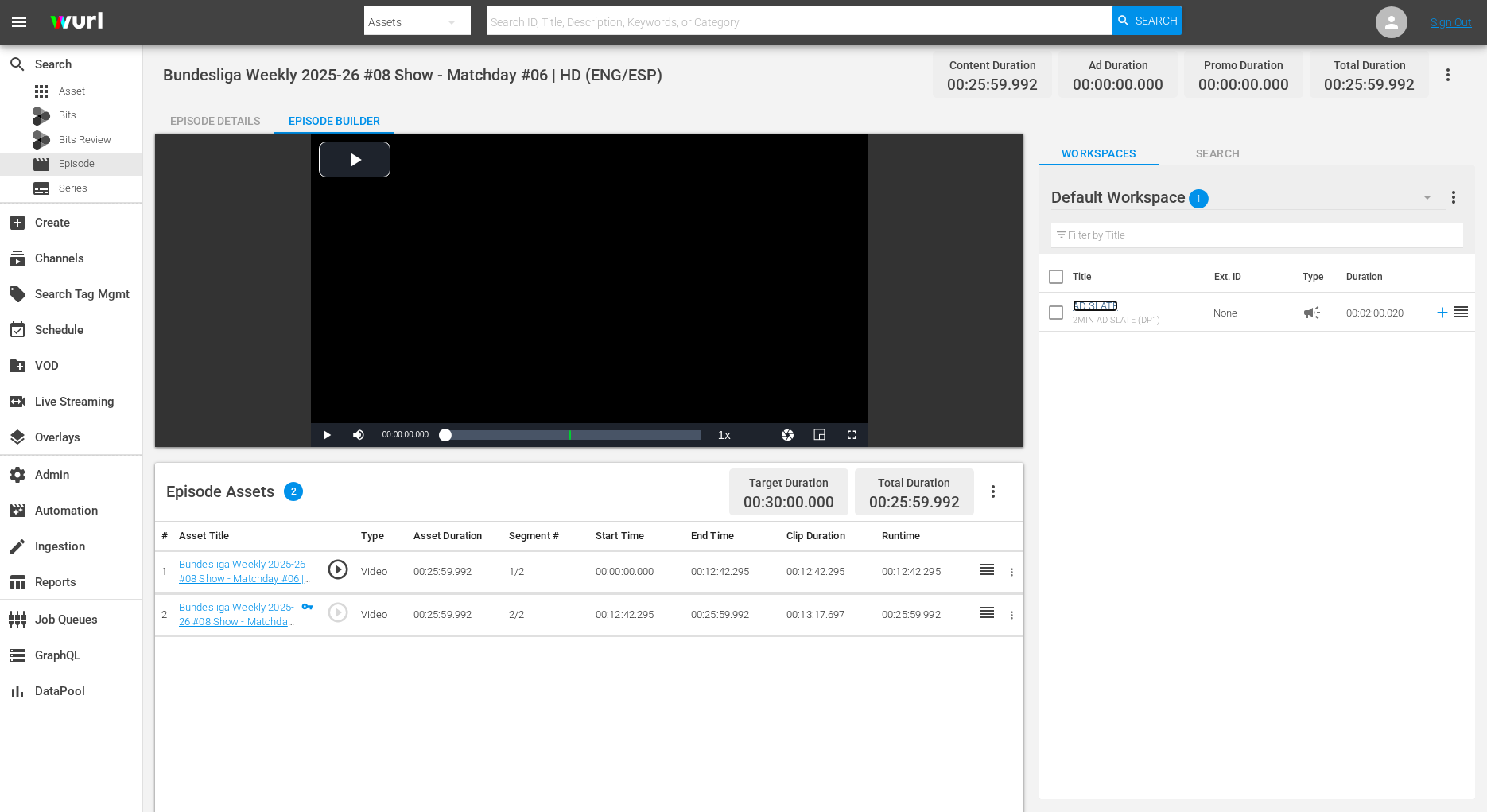
click at [1111, 302] on link "AD SLATE" at bounding box center [1095, 306] width 45 height 12
click at [1457, 195] on span "more_vert" at bounding box center [1453, 197] width 19 height 19
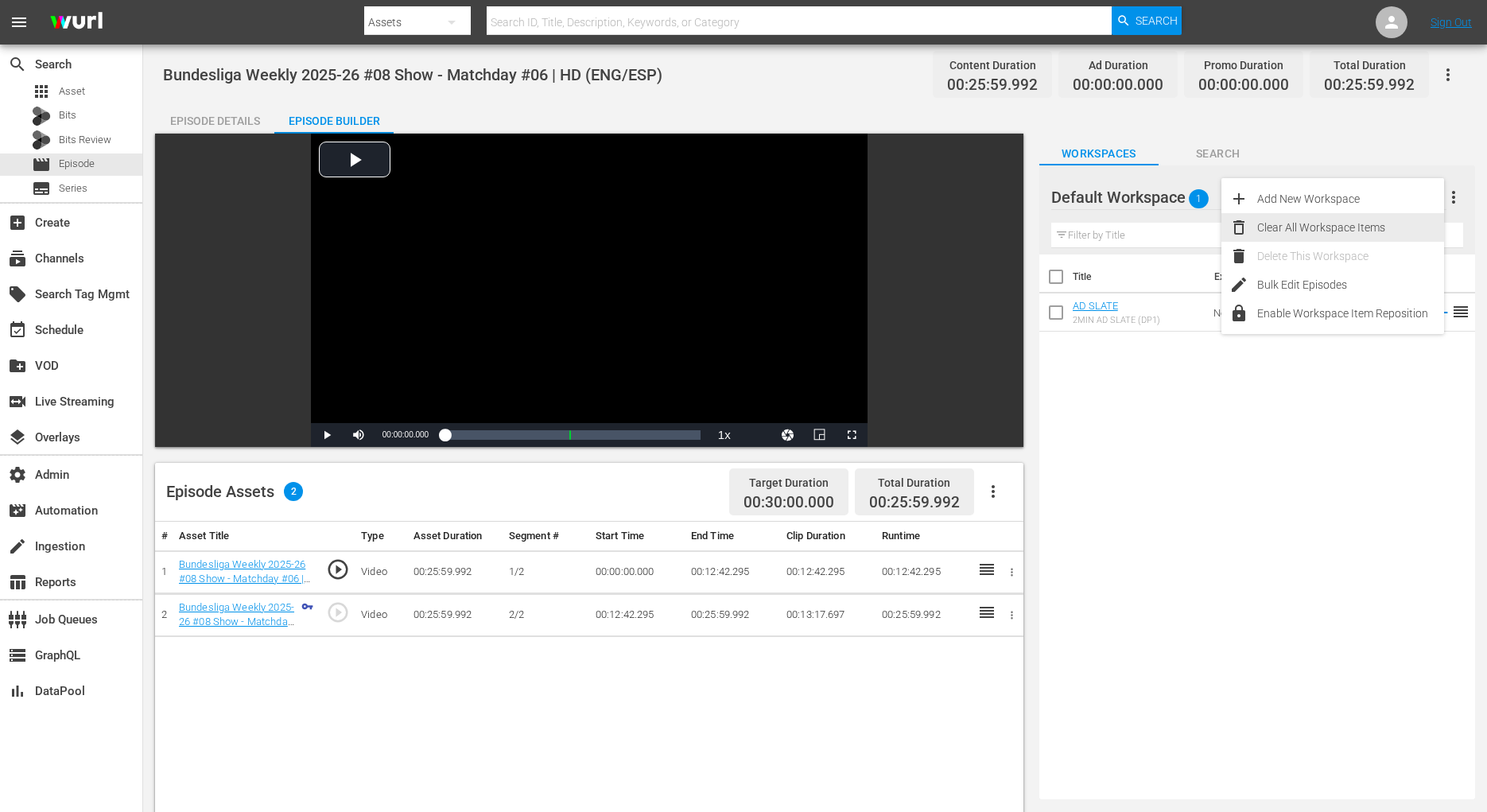
click at [1339, 234] on div "Clear All Workspace Items" at bounding box center [1350, 226] width 187 height 28
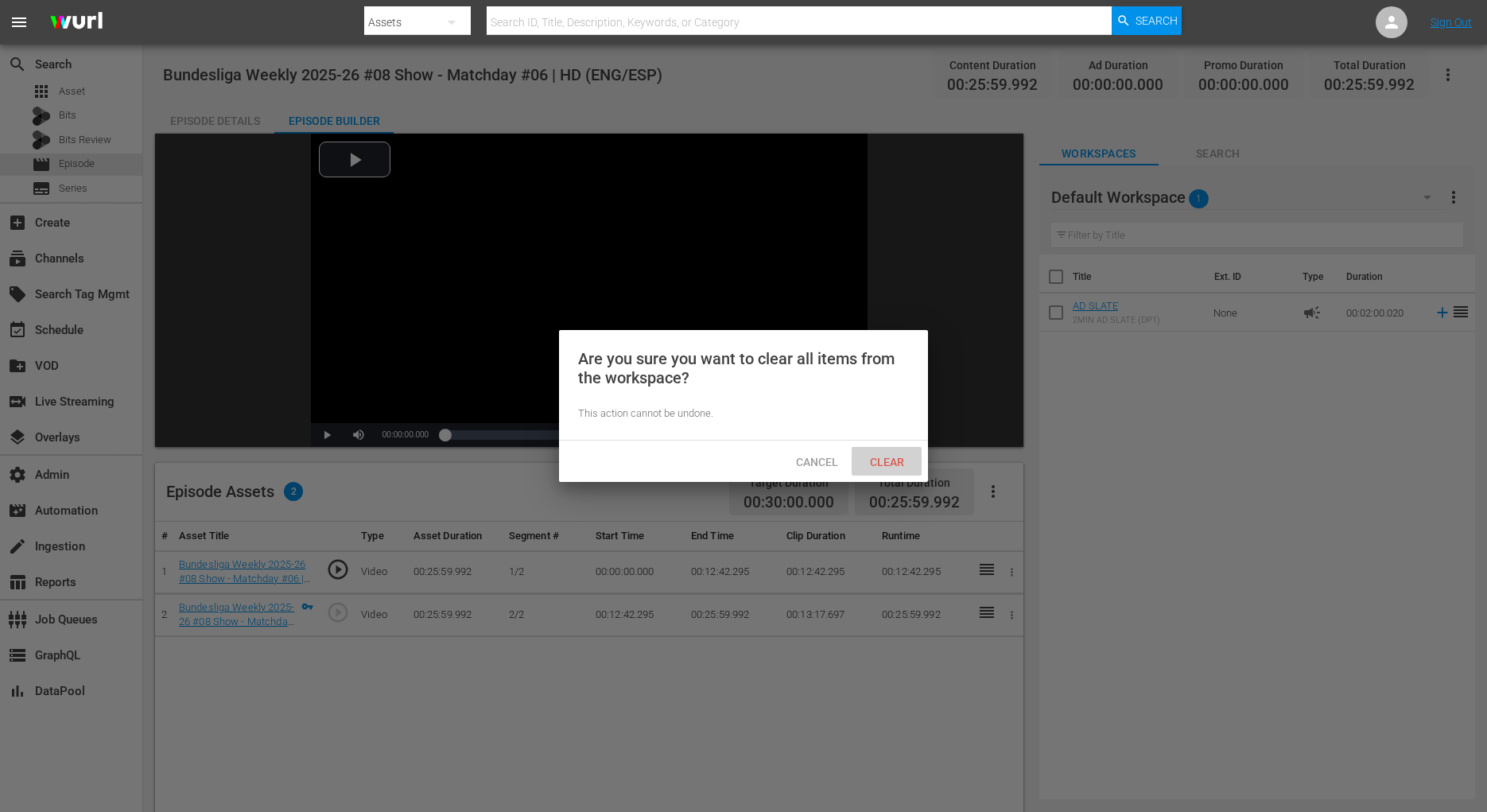
click at [881, 453] on div "Clear" at bounding box center [886, 461] width 70 height 29
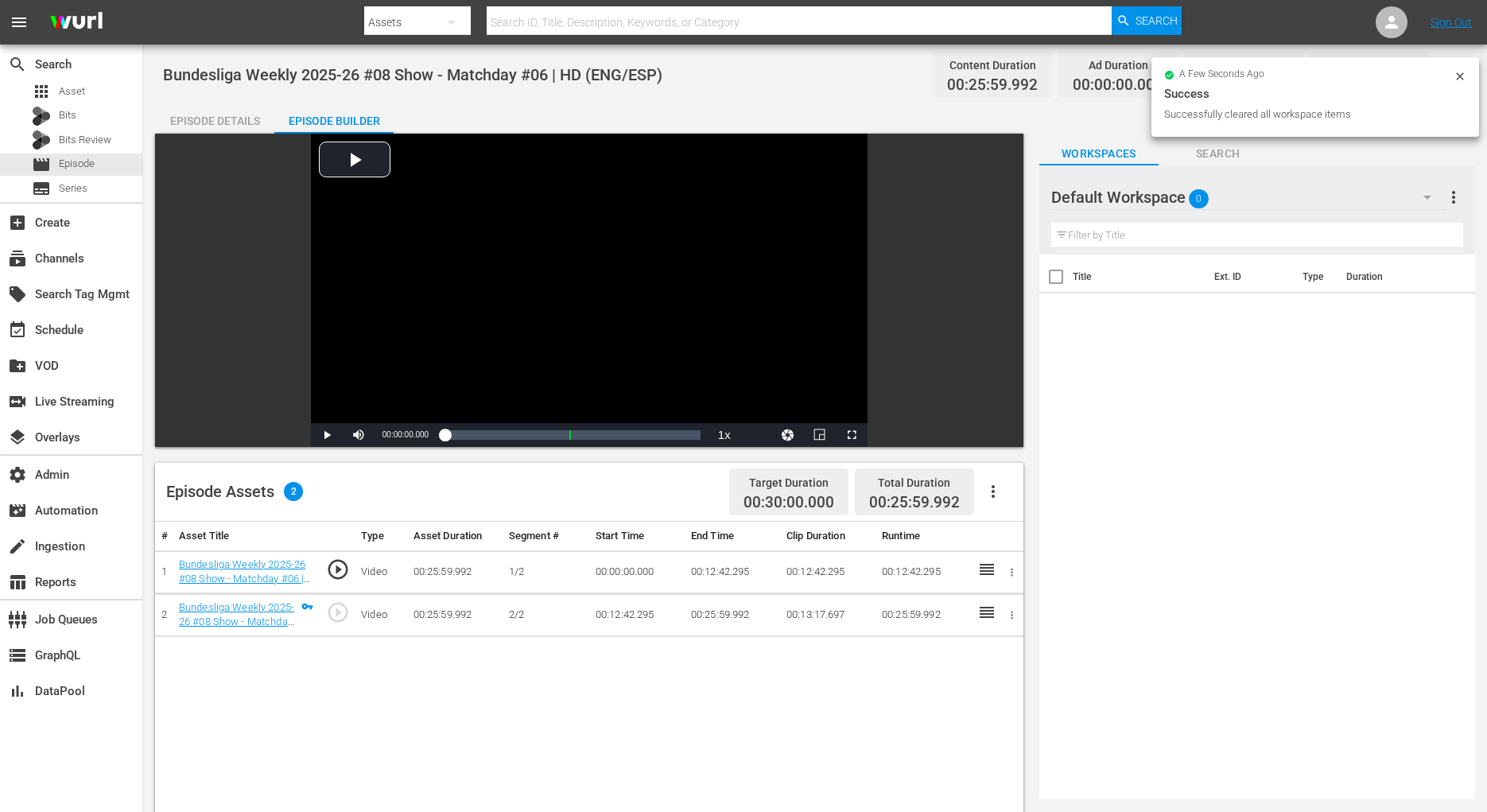
click at [1212, 149] on span "Search" at bounding box center [1218, 154] width 120 height 20
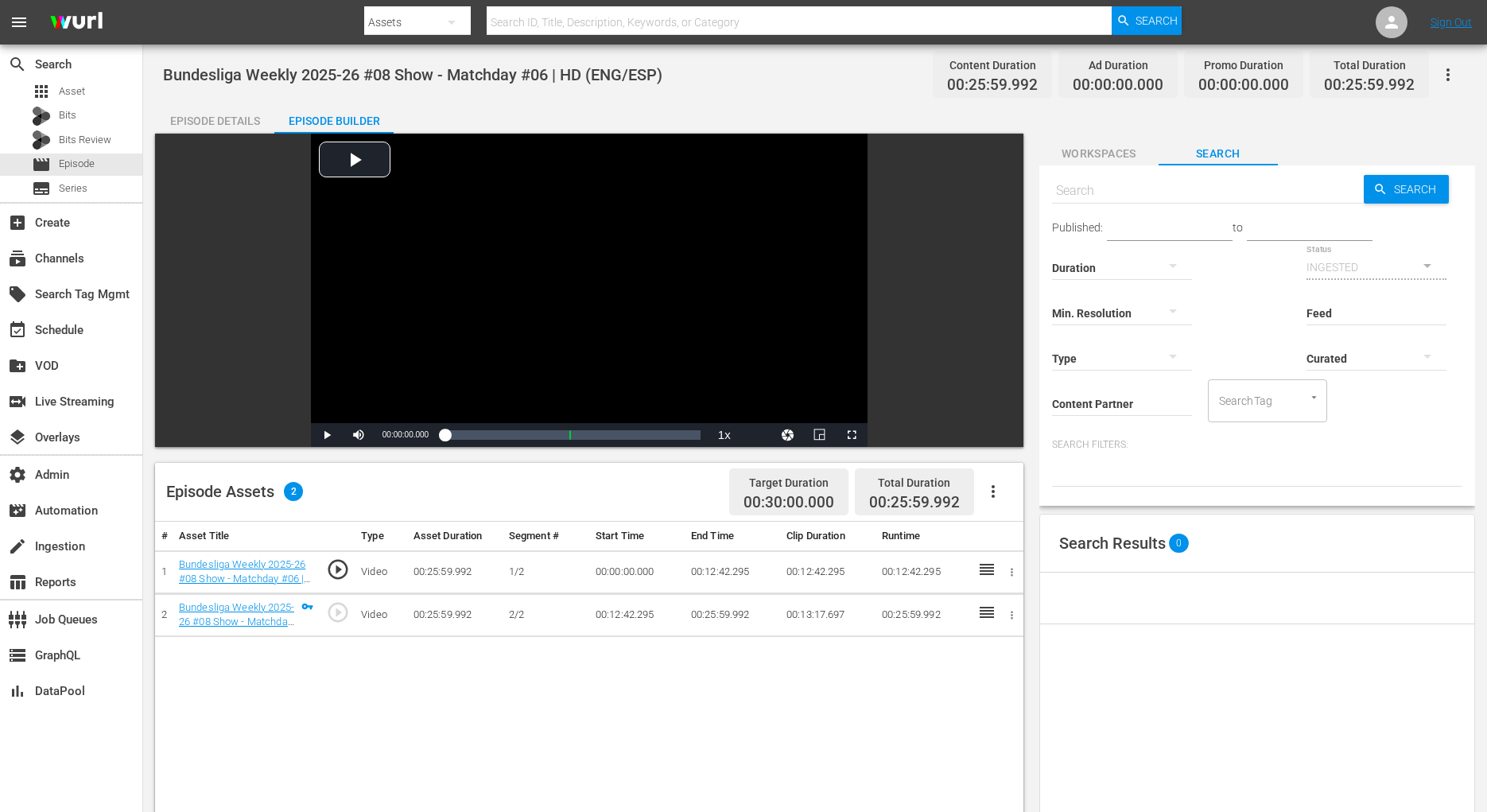
click at [1100, 161] on span "Workspaces" at bounding box center [1099, 154] width 120 height 20
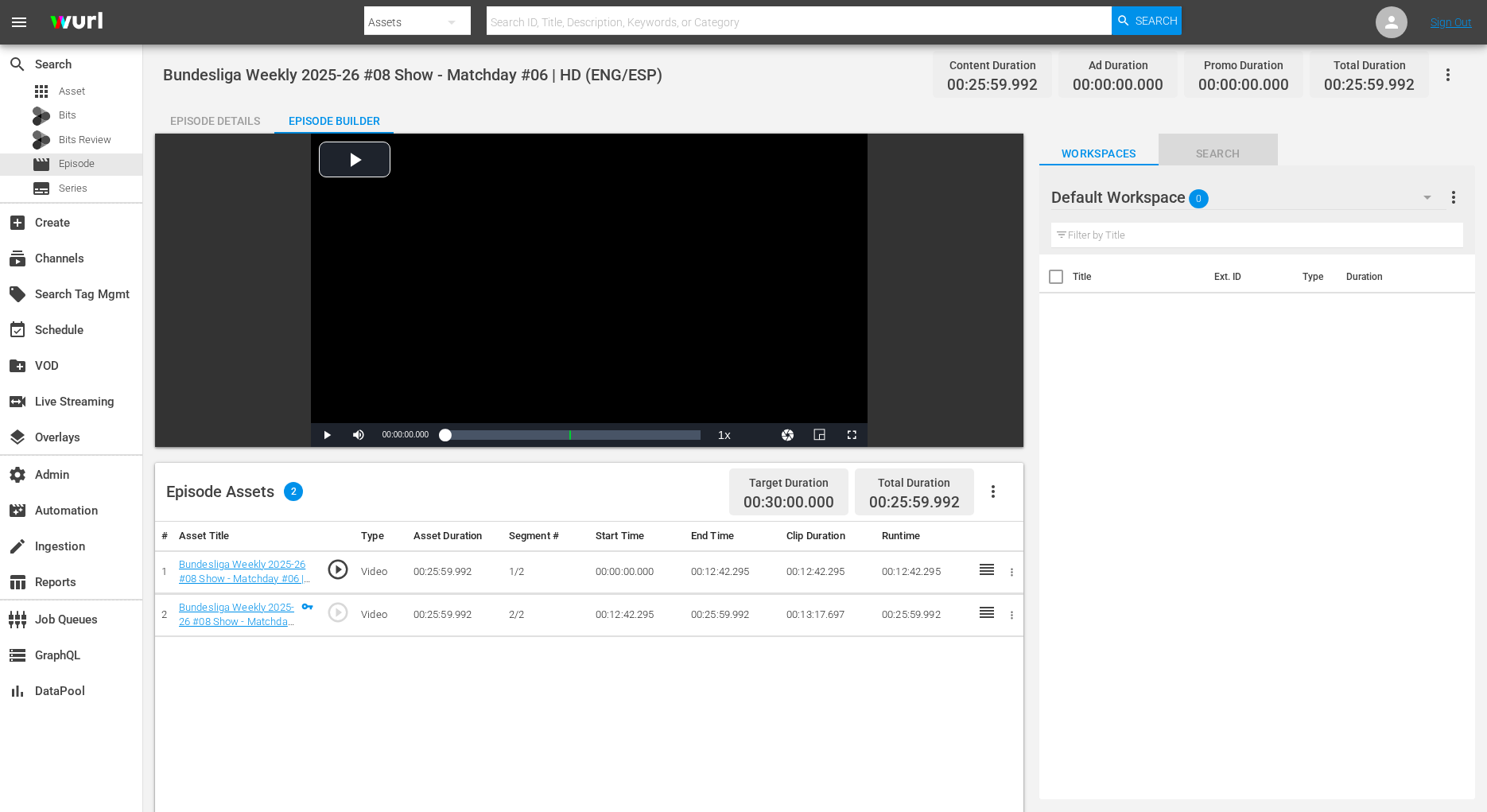
click at [1241, 156] on span "Search" at bounding box center [1218, 154] width 120 height 20
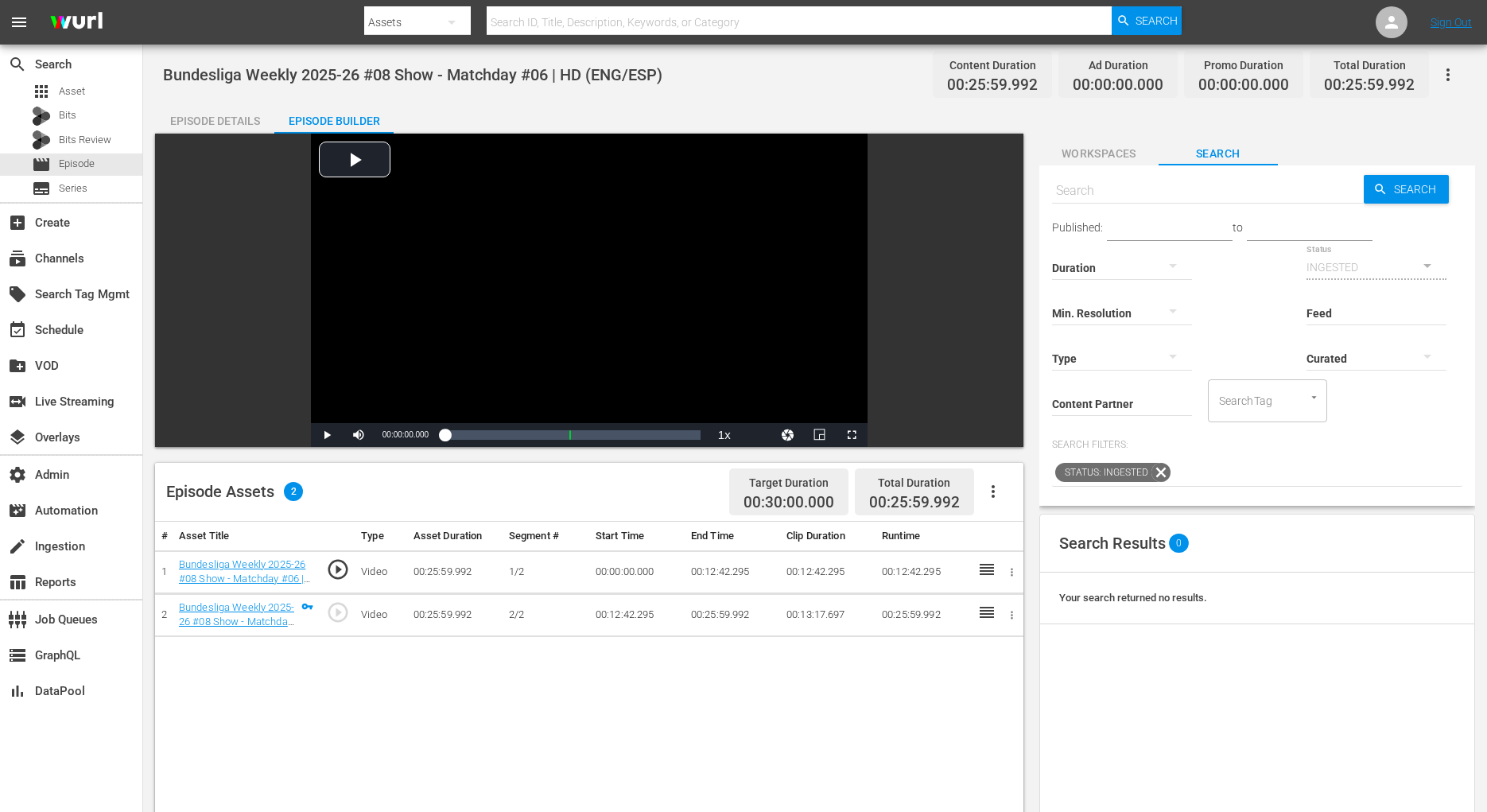
click at [1101, 414] on div "Content Partner Enter Search Term" at bounding box center [1122, 393] width 140 height 57
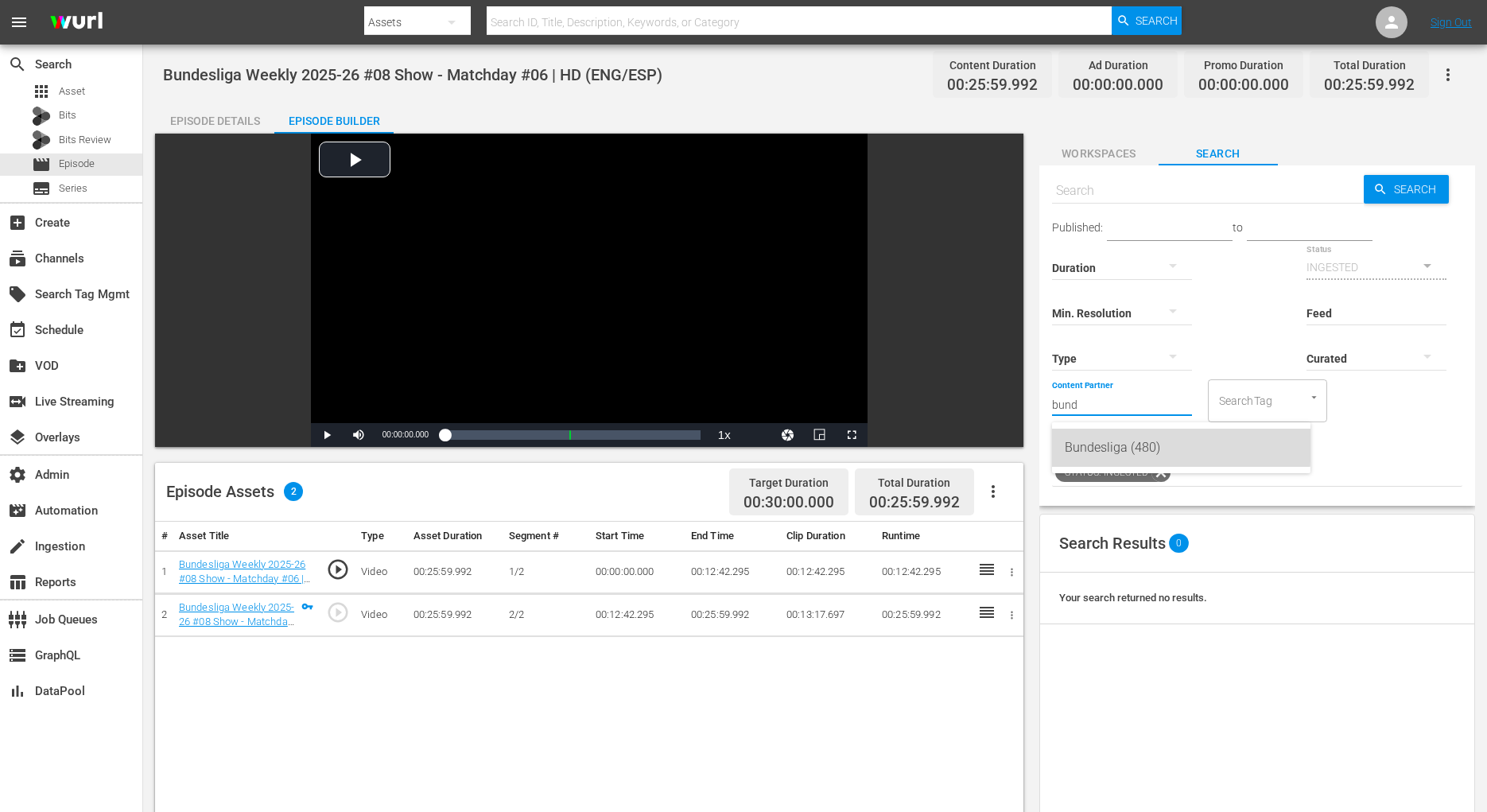
click at [1120, 444] on div "Bundesliga (480)" at bounding box center [1181, 447] width 233 height 38
type input "Bundesliga (480)"
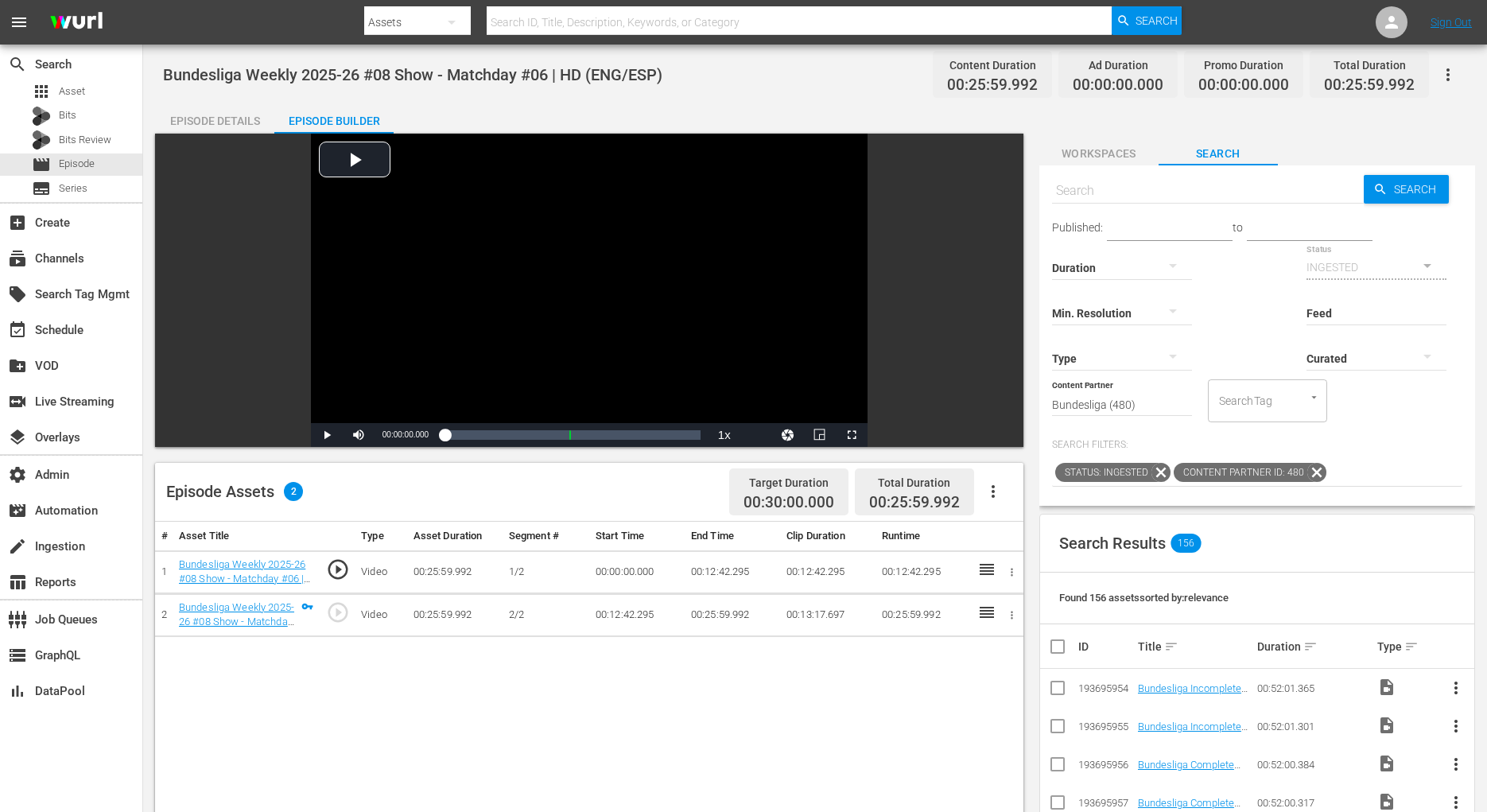
click at [1113, 341] on div at bounding box center [1122, 357] width 140 height 44
click at [1113, 383] on div "Ad" at bounding box center [1122, 382] width 140 height 25
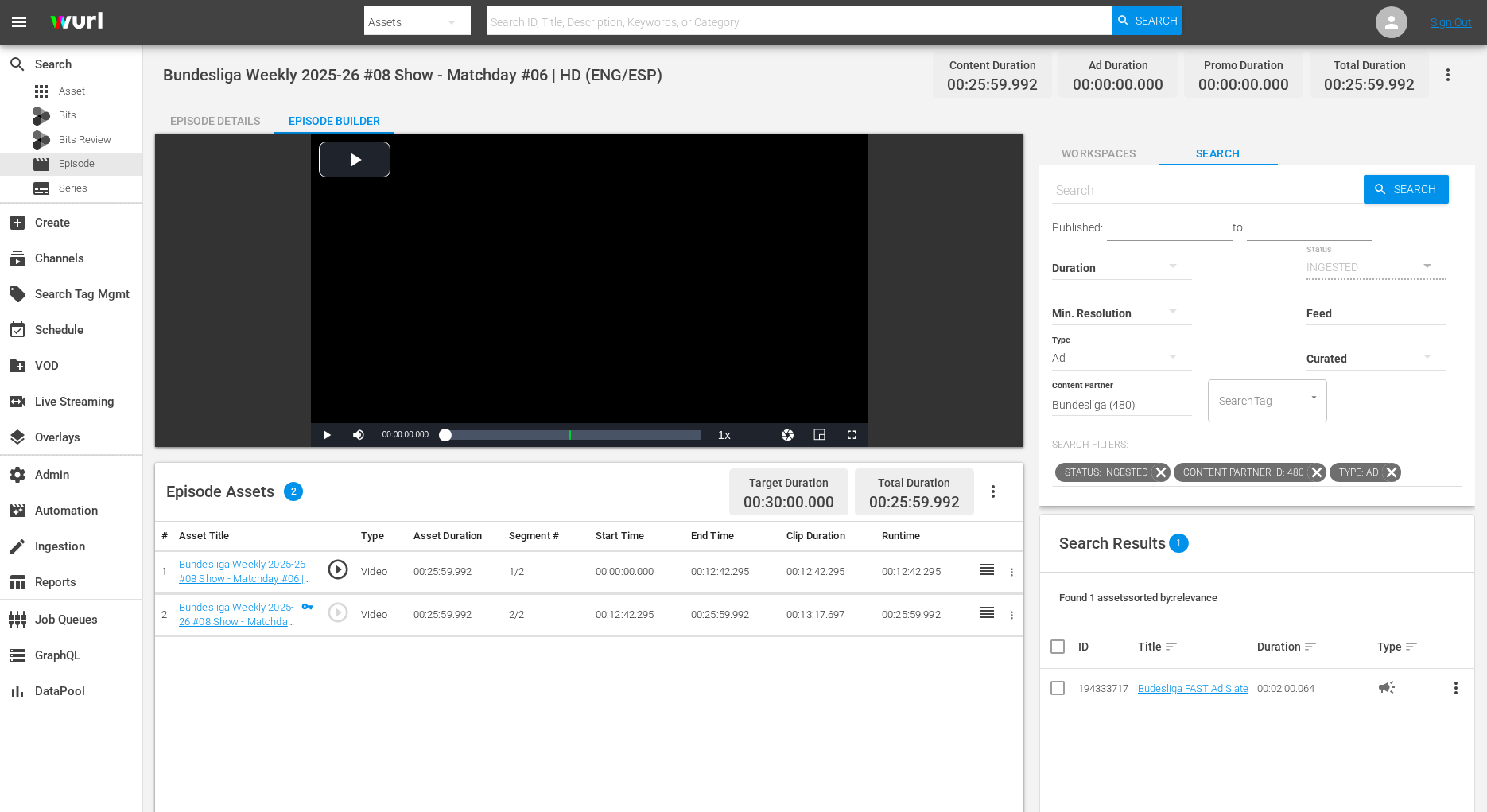
click at [1453, 682] on span "more_vert" at bounding box center [1455, 687] width 19 height 19
click at [1396, 595] on div "Workspace" at bounding box center [1348, 602] width 153 height 38
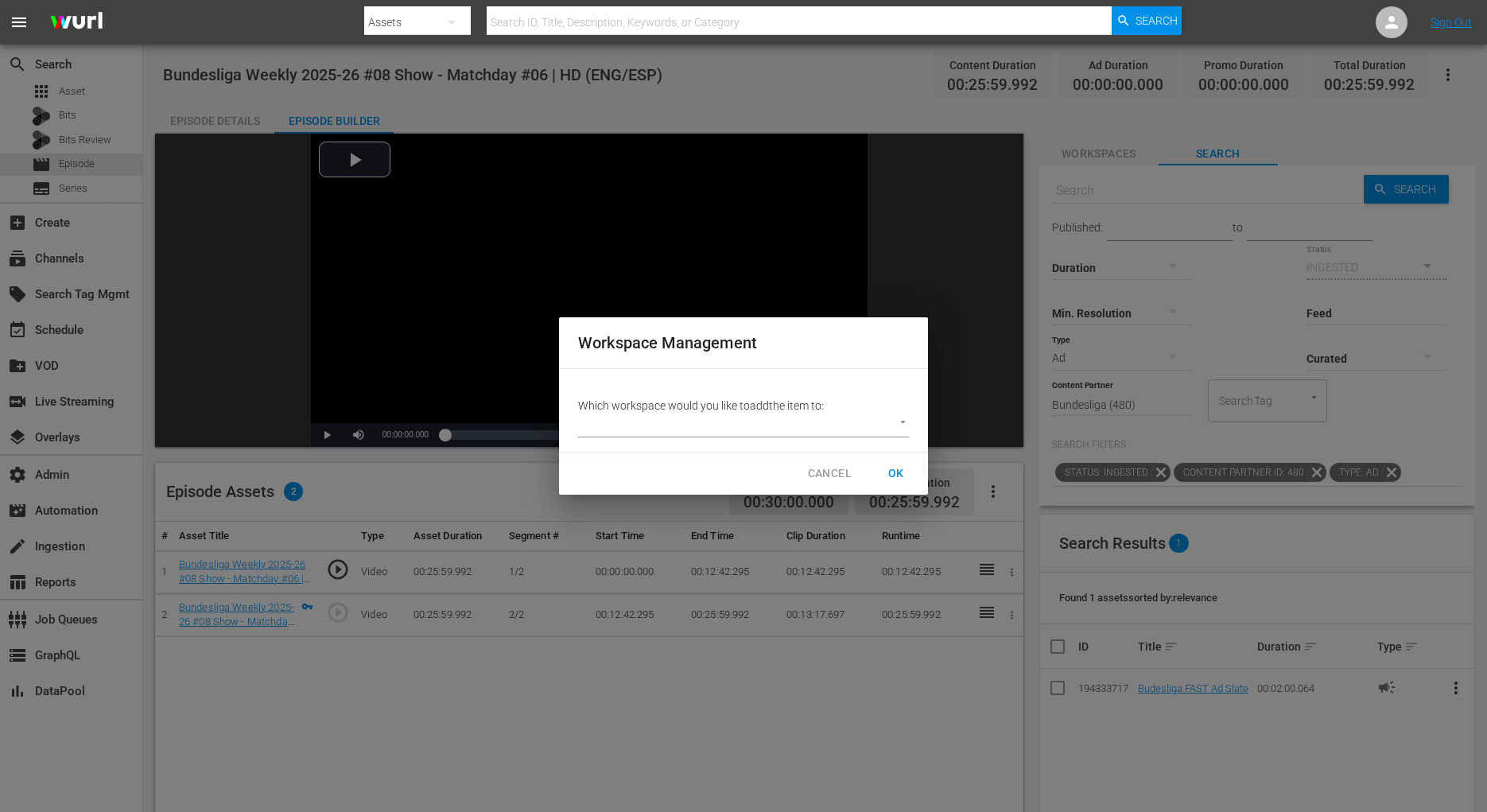
click at [875, 424] on body "menu Search By Assets Search ID, Title, Description, Keywords, or Category Sear…" at bounding box center [744, 406] width 1487 height 812
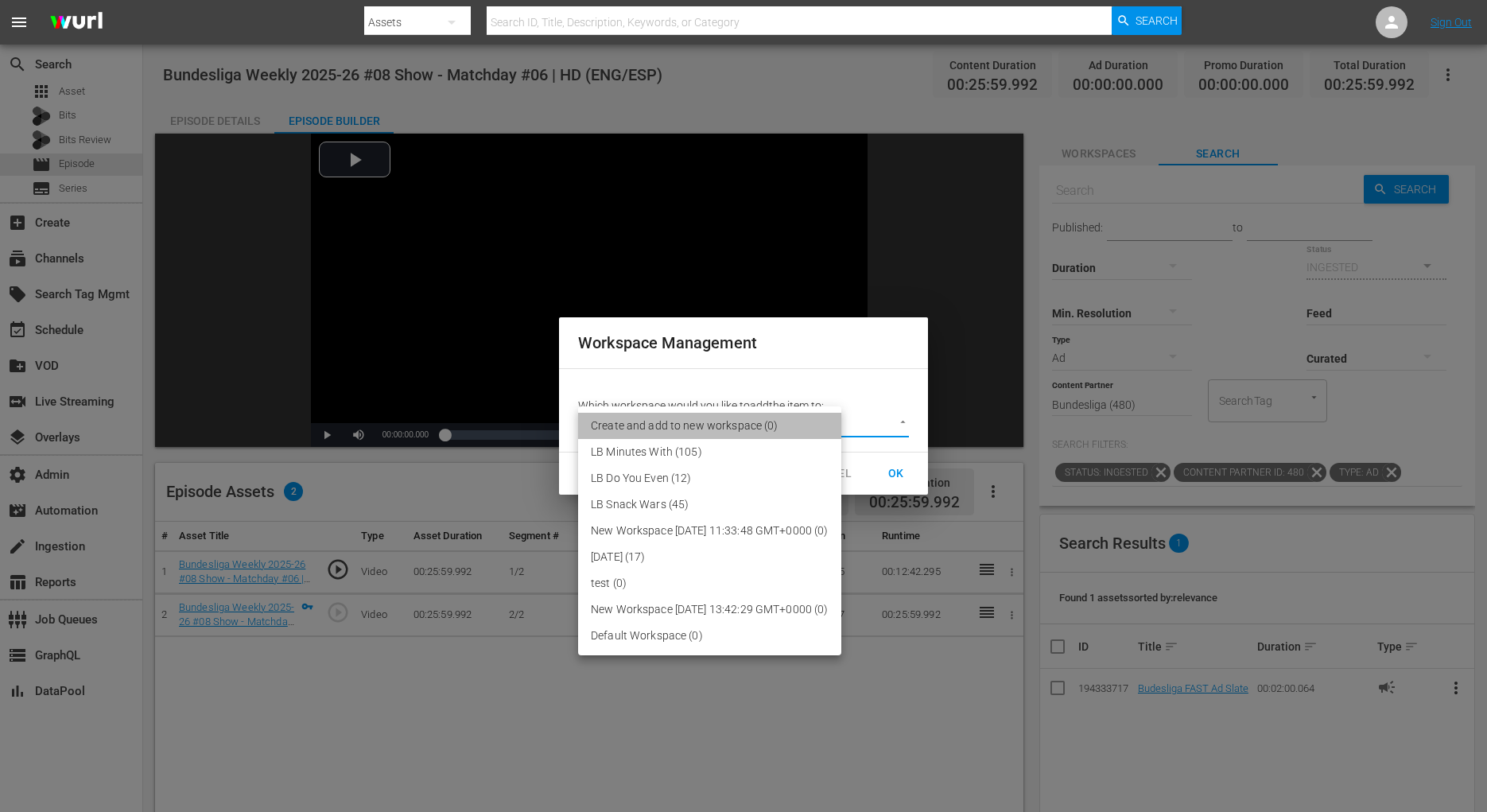
click at [841, 424] on li "Create and add to new workspace (0)" at bounding box center [709, 425] width 264 height 26
type input "1"
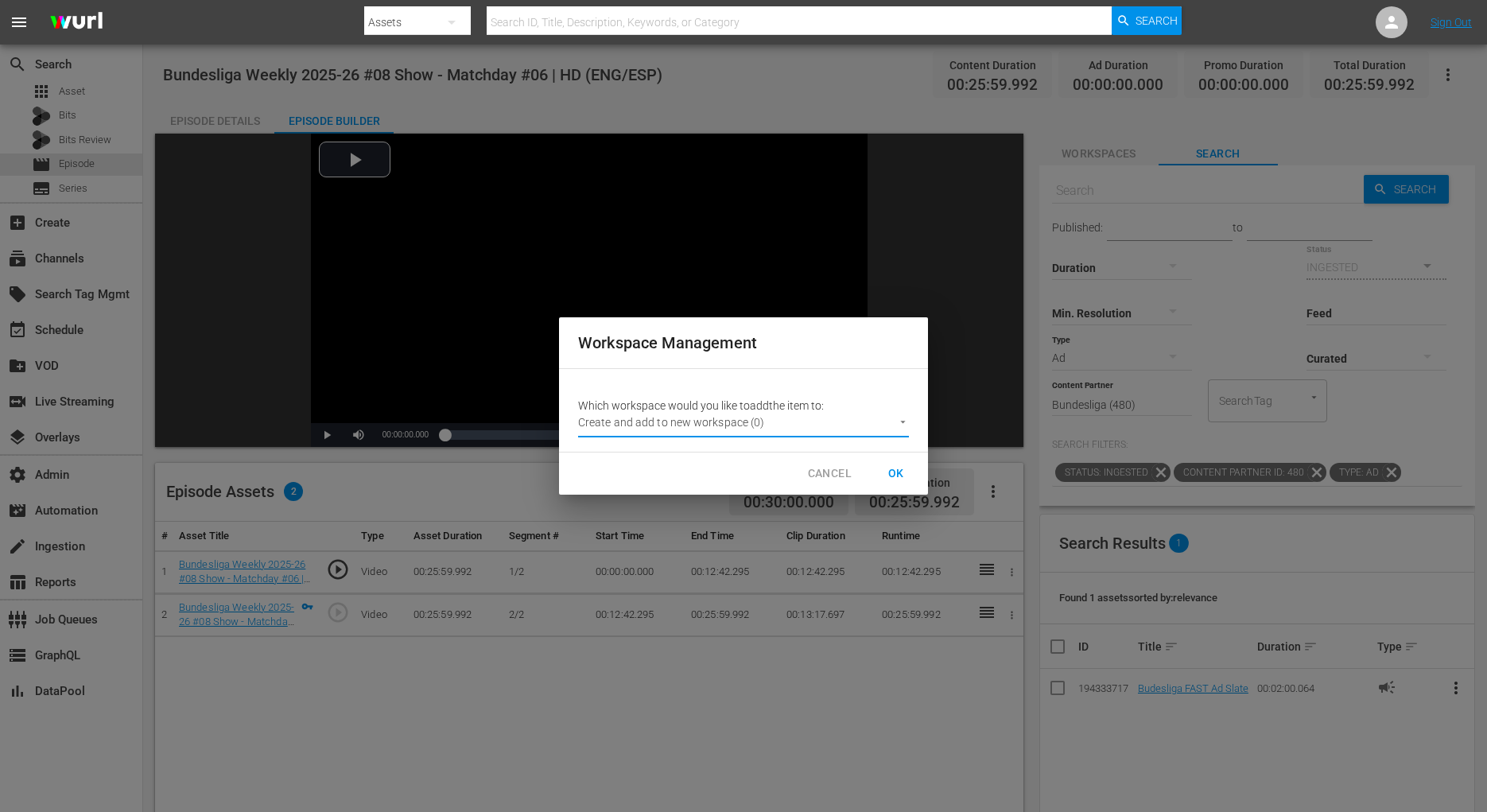
click at [897, 467] on span "OK" at bounding box center [896, 473] width 25 height 20
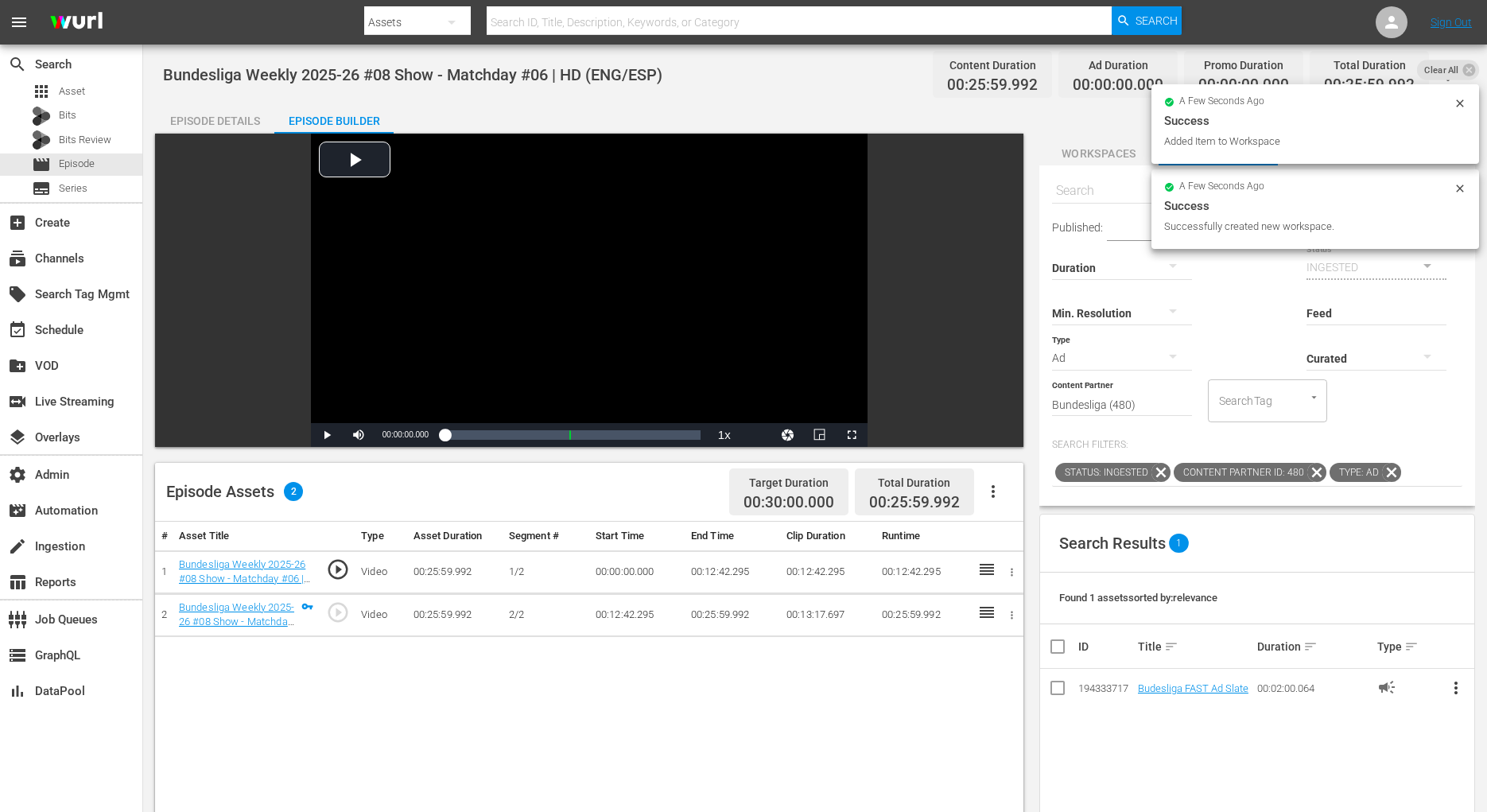
click at [1106, 167] on div "Search Search Published: to Duration Status INGESTED Min. Resolution Feed Feed …" at bounding box center [1257, 335] width 436 height 340
click at [1100, 156] on span "Workspaces" at bounding box center [1099, 154] width 120 height 20
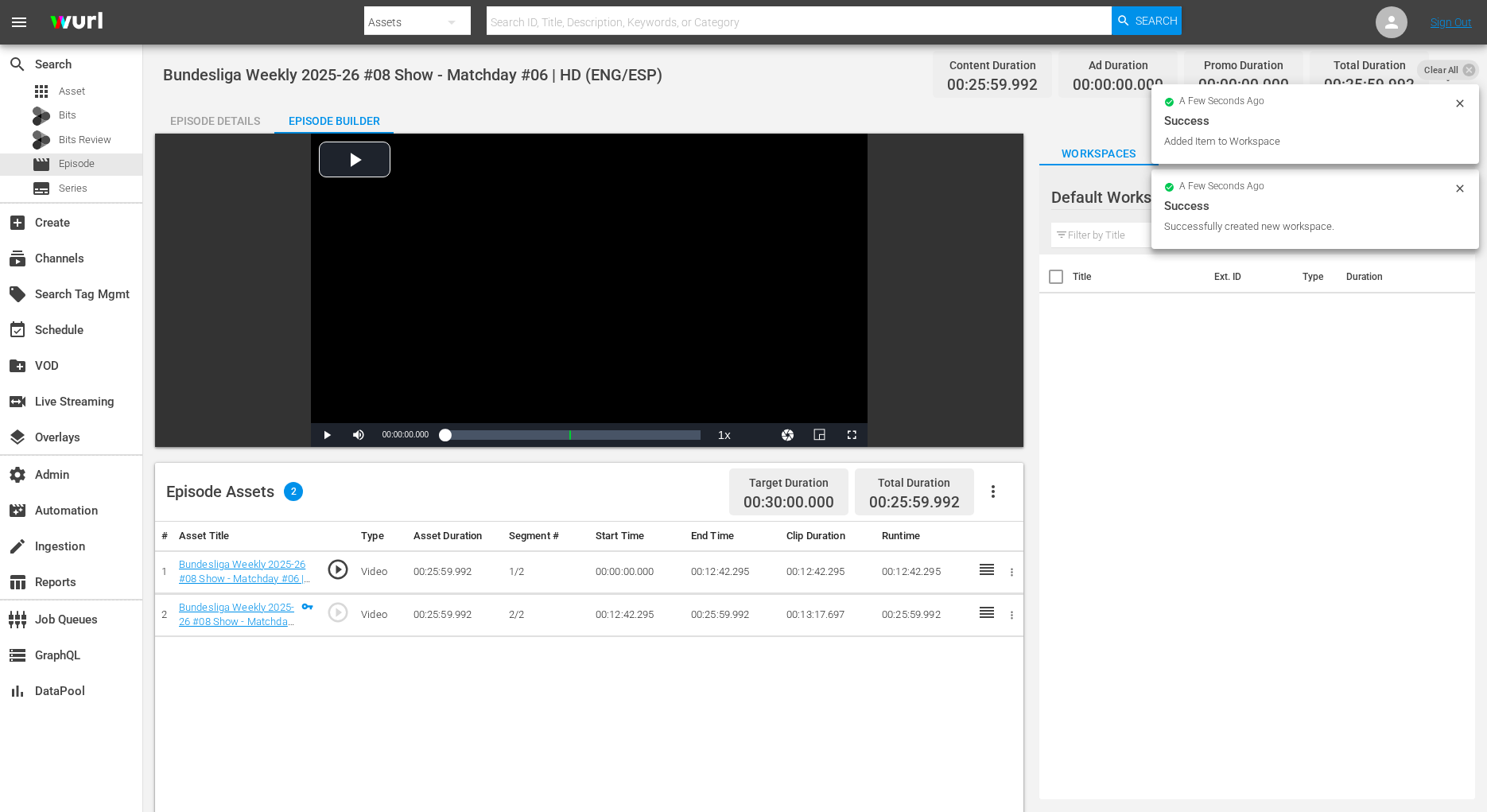
click at [1124, 227] on input "text" at bounding box center [1257, 235] width 411 height 25
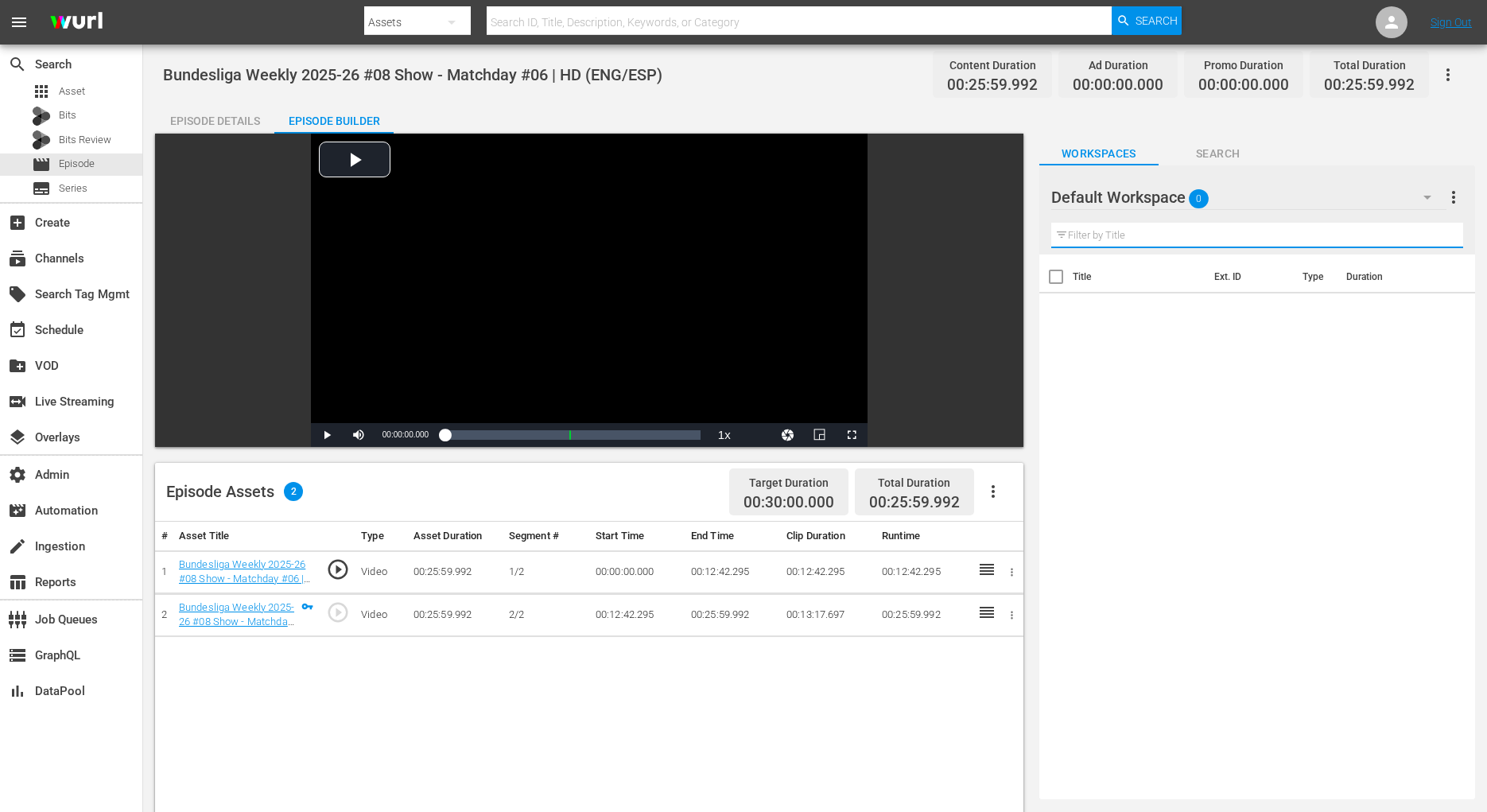
click at [1418, 184] on button "button" at bounding box center [1426, 197] width 38 height 38
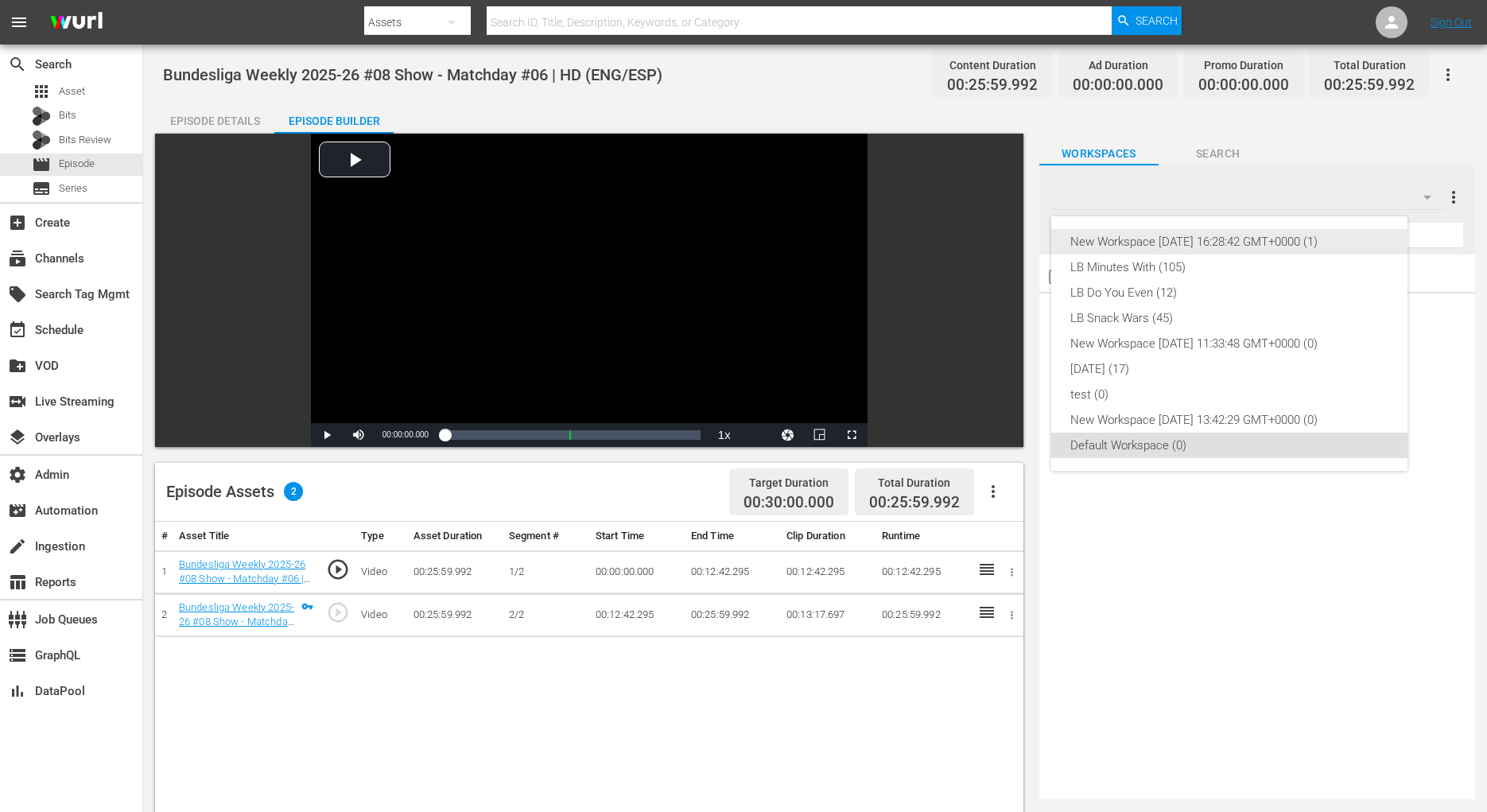
click at [1368, 235] on div "New Workspace [DATE] 16:28:42 GMT+0000 (1)" at bounding box center [1228, 242] width 318 height 25
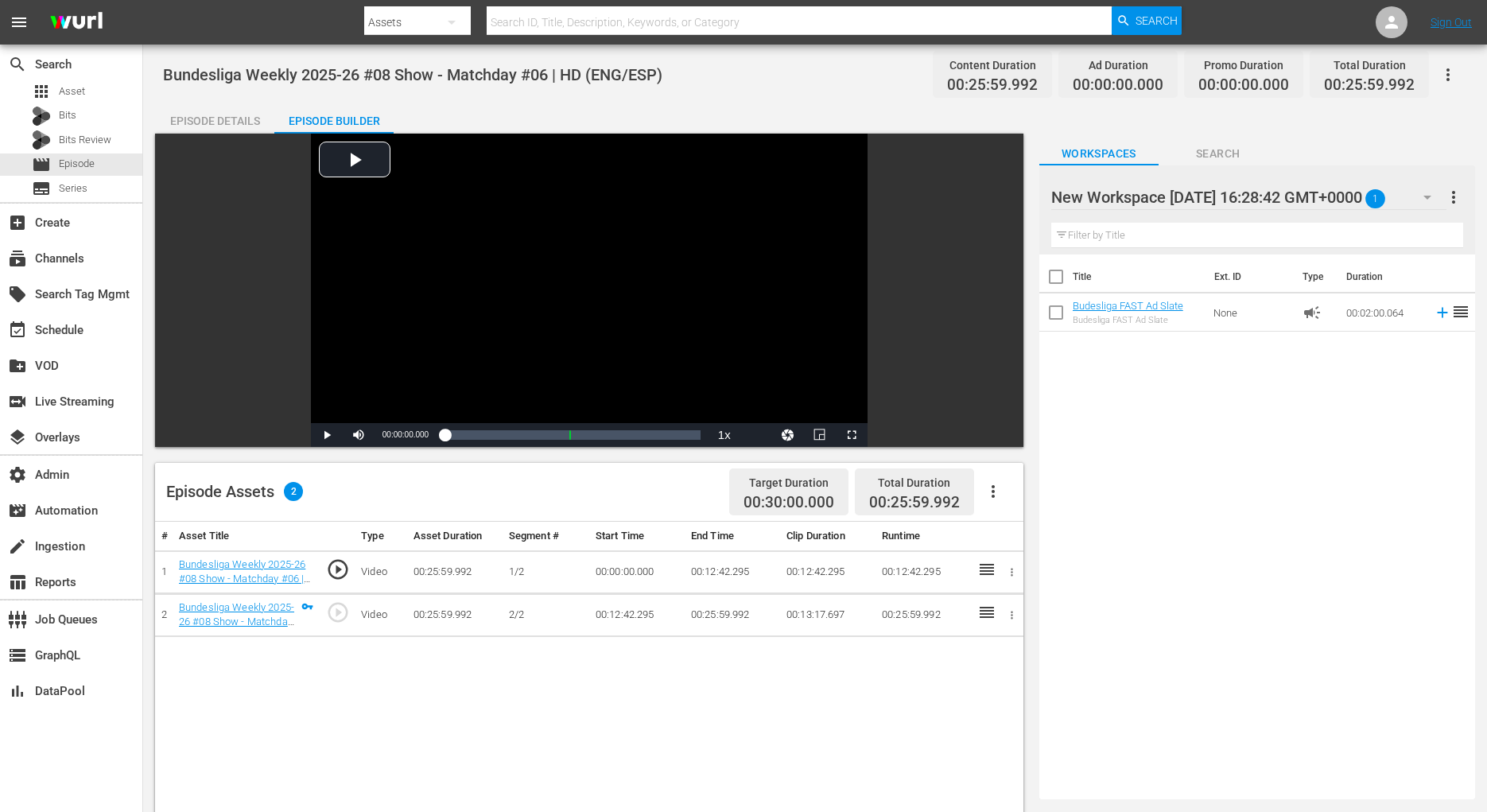
click at [1158, 202] on div at bounding box center [1186, 198] width 270 height 40
click at [1158, 201] on input "New Workspace [DATE] 16:28:42 GMT+0000" at bounding box center [1250, 197] width 398 height 38
type input "Bundesliga"
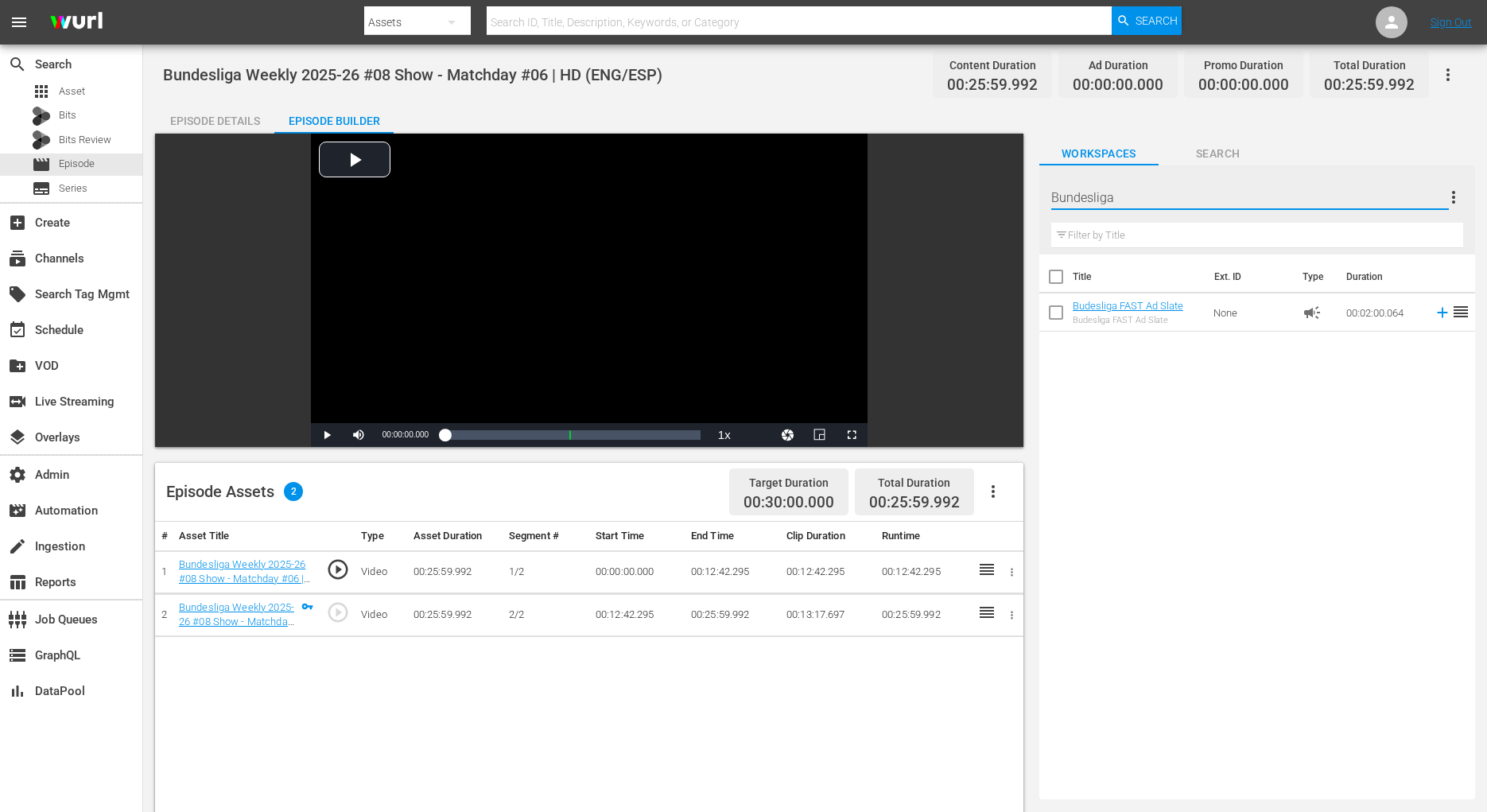
click at [1297, 383] on div "Title Ext. ID Type Duration Budesliga FAST Ad Slate Budesliga FAST Ad Slate Non…" at bounding box center [1257, 523] width 436 height 538
click at [1453, 59] on button "button" at bounding box center [1447, 74] width 38 height 38
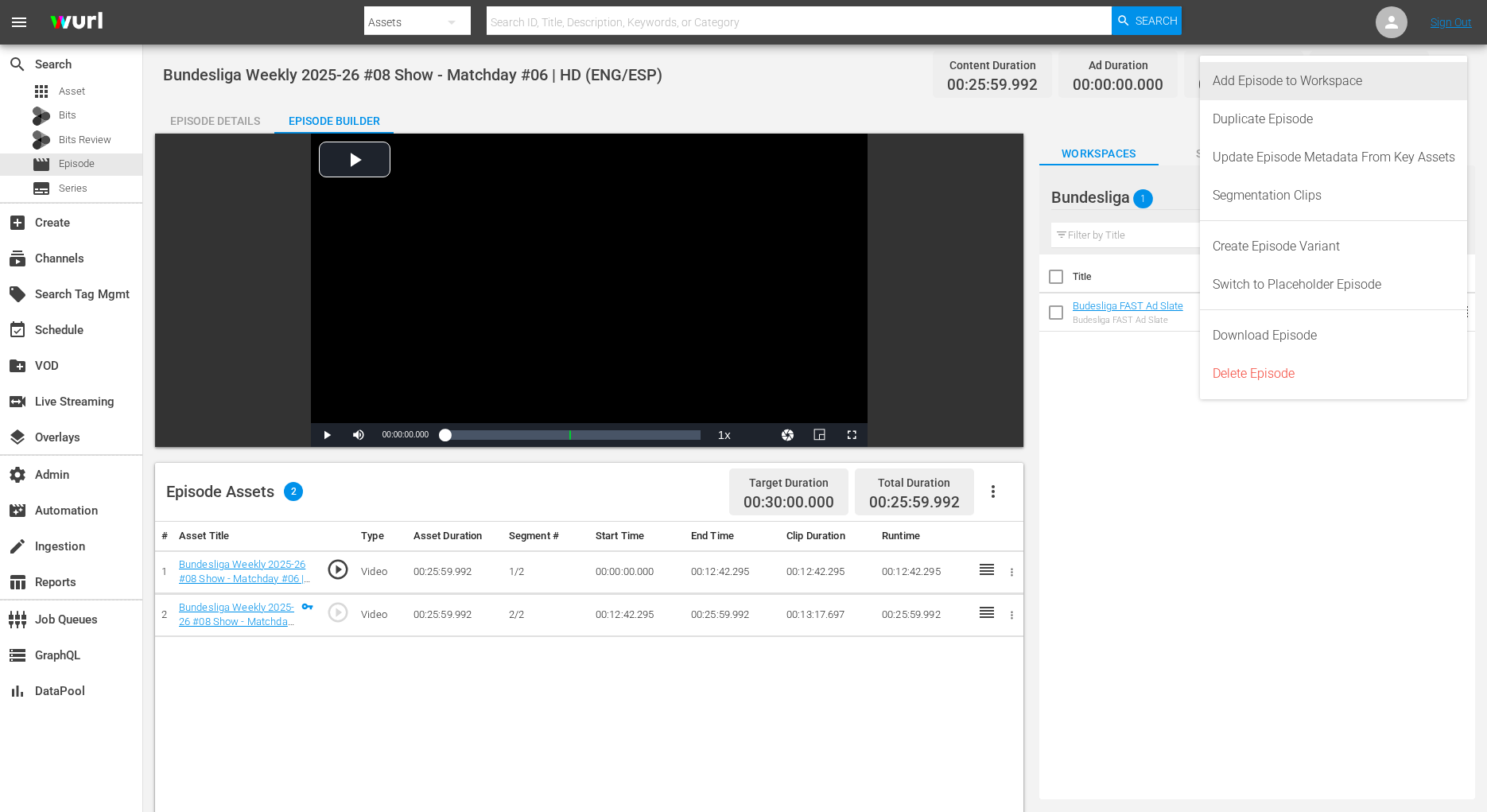
click at [1408, 82] on div "Add Episode to Workspace" at bounding box center [1334, 80] width 243 height 38
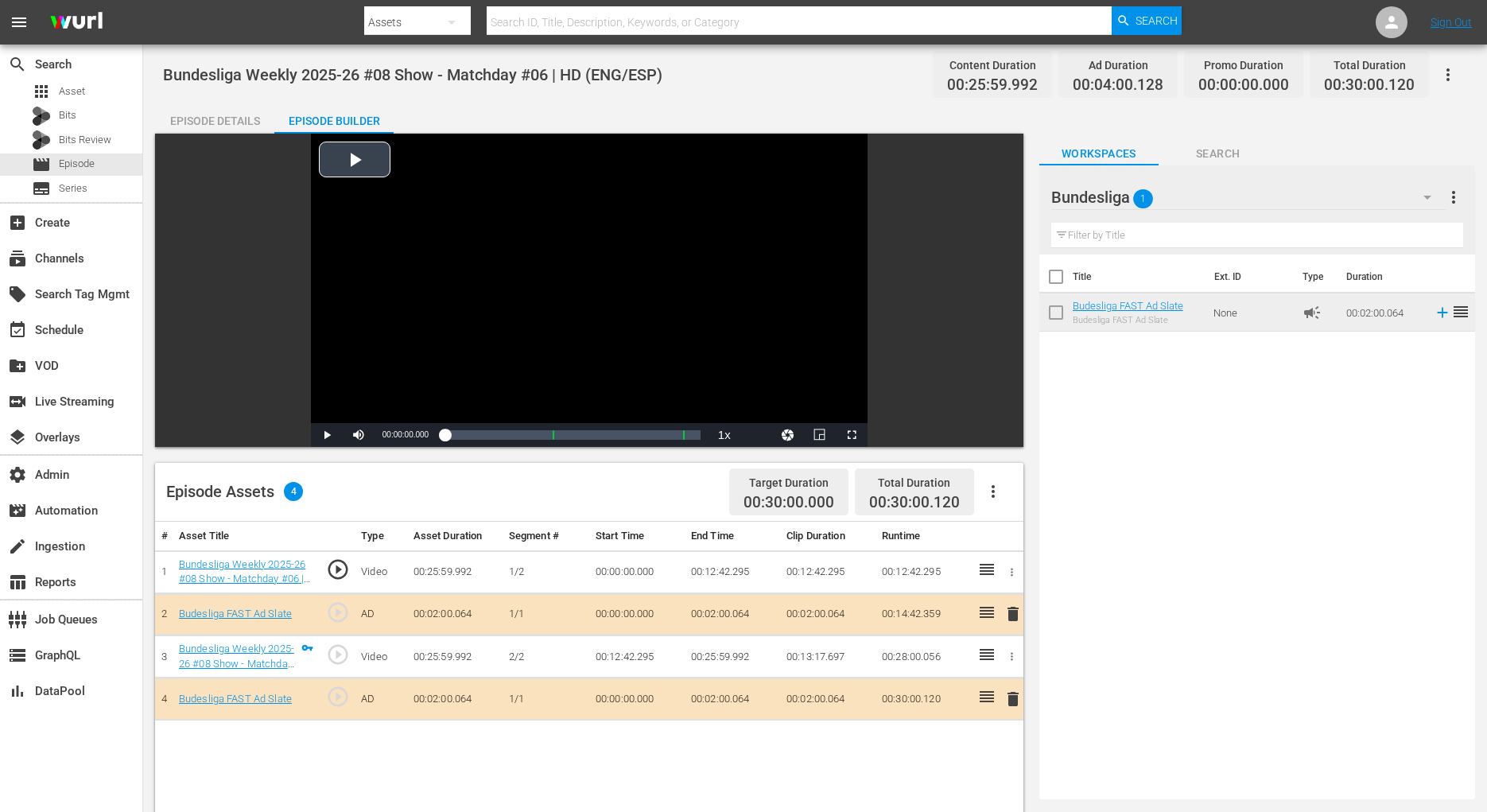
click at [352, 163] on div "Video Player" at bounding box center [589, 277] width 556 height 289
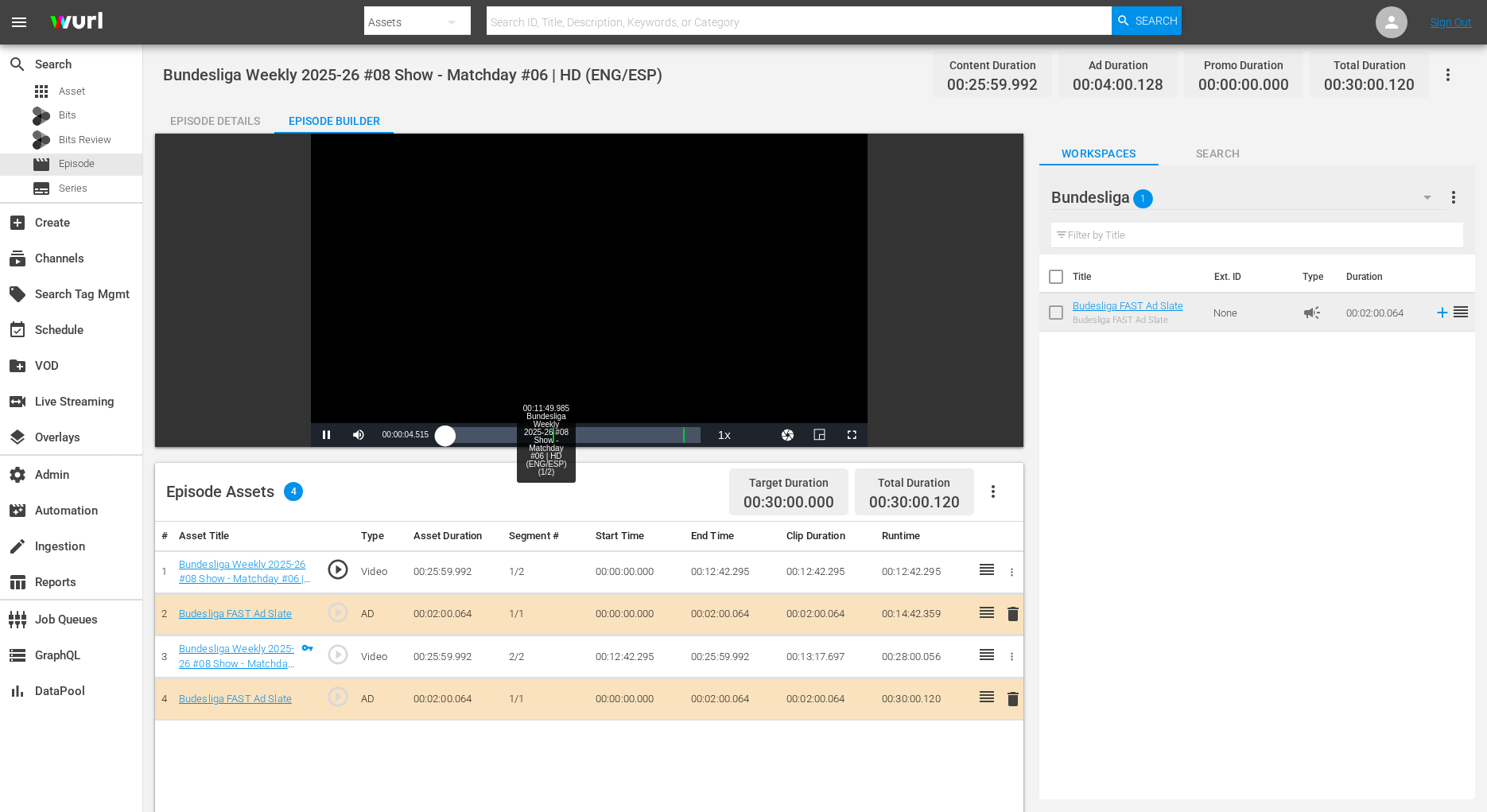
click at [546, 439] on div "Loaded : 1.92% 00:11:49.985 Bundesliga Weekly 2025-26 #08 Show - Matchday #06 |…" at bounding box center [572, 435] width 256 height 16
click at [851, 435] on span "Video Player" at bounding box center [851, 435] width 0 height 0
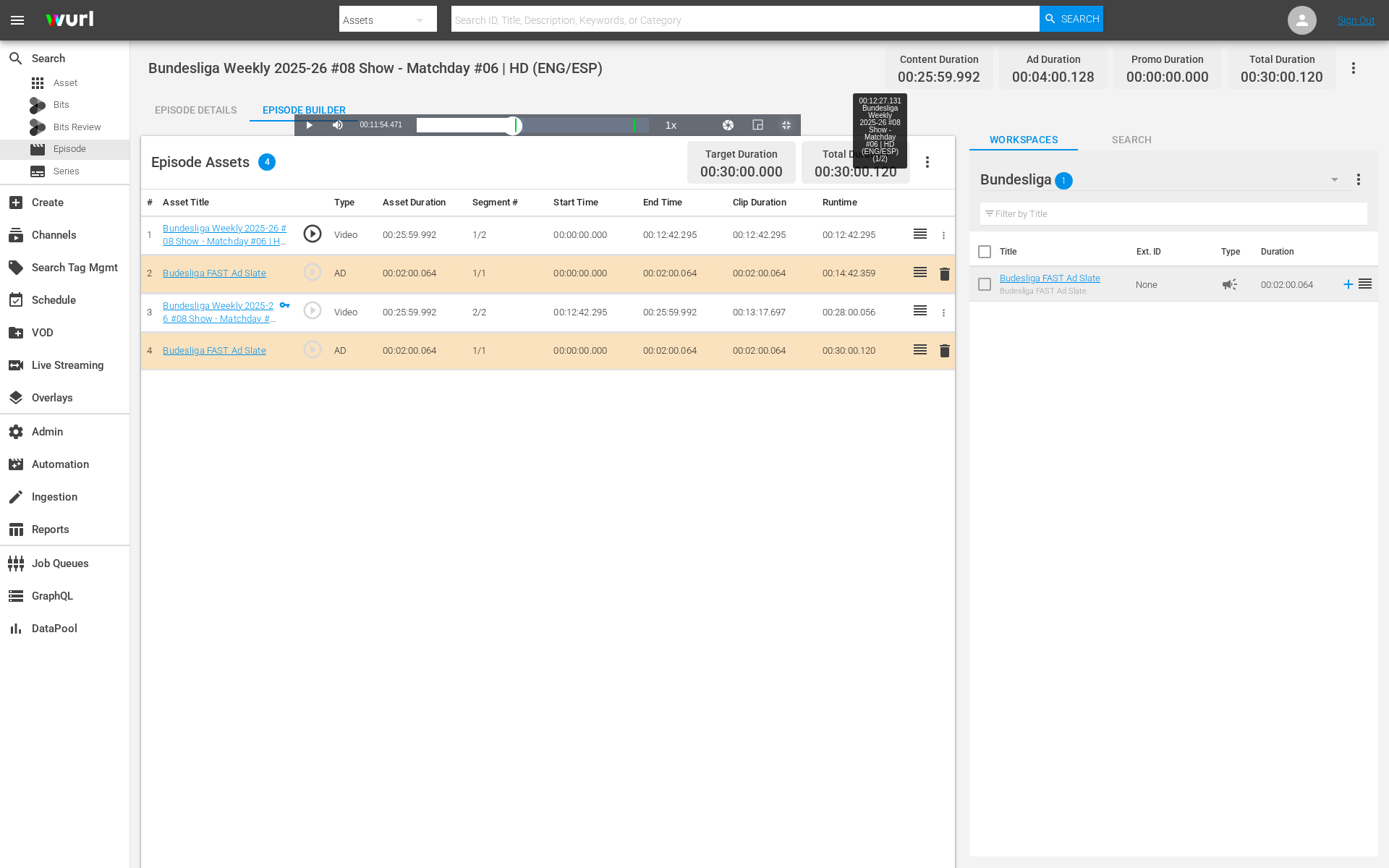
click at [584, 133] on div "Loaded : 45.81% 00:12:27.131 Bundesliga Weekly 2025-26 #08 Show - Matchday #06 …" at bounding box center [532, 125] width 233 height 14
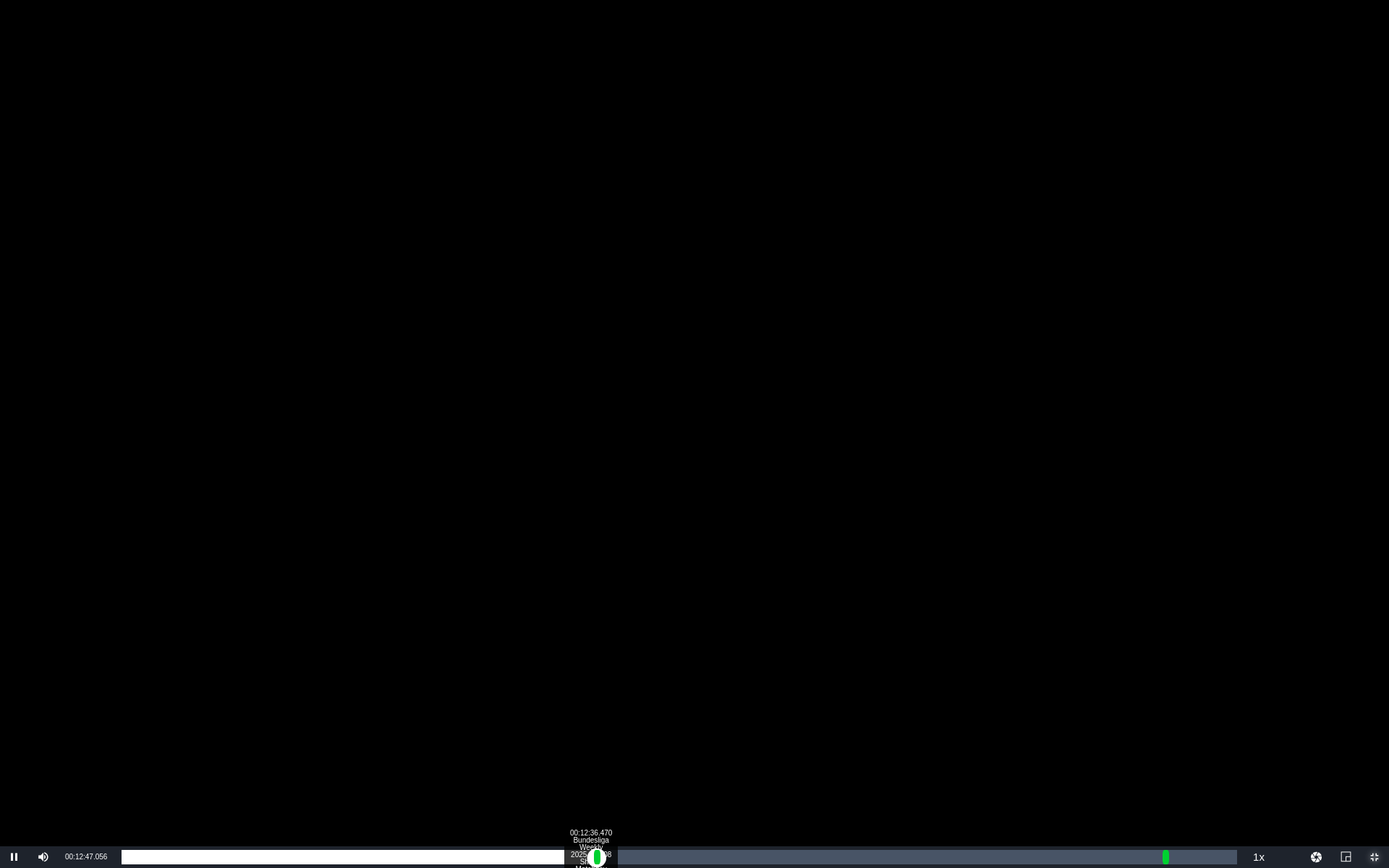
click at [589, 738] on div "00:00:04.875" at bounding box center [358, 857] width 475 height 14
click at [1154, 738] on div "00:27:45.869" at bounding box center [1154, 857] width 1 height 14
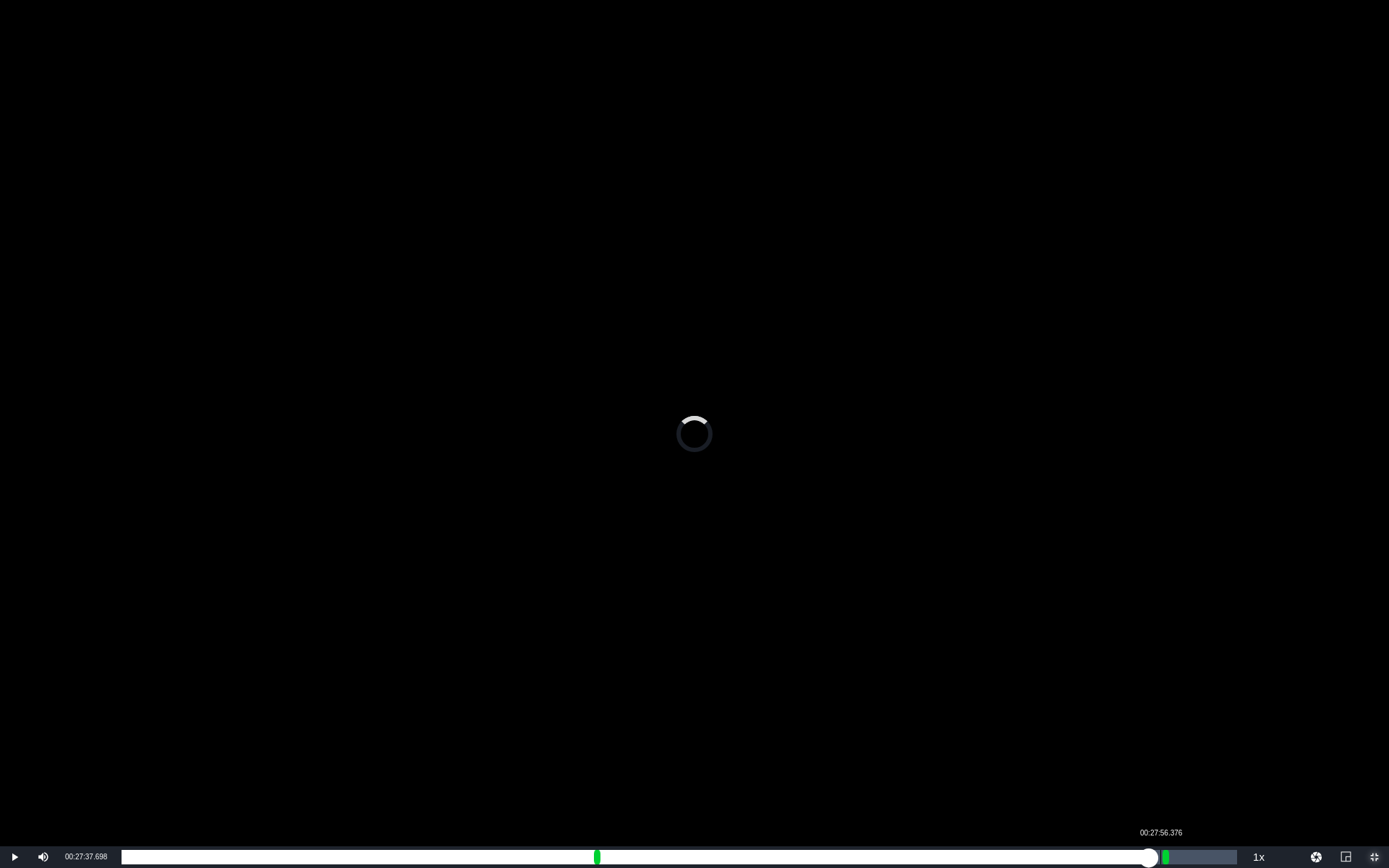
click at [1160, 738] on div "Loaded : 0.00% 00:27:56.376 00:25:37.634 Cue Point 2: 00:28:00.056" at bounding box center [678, 857] width 1115 height 14
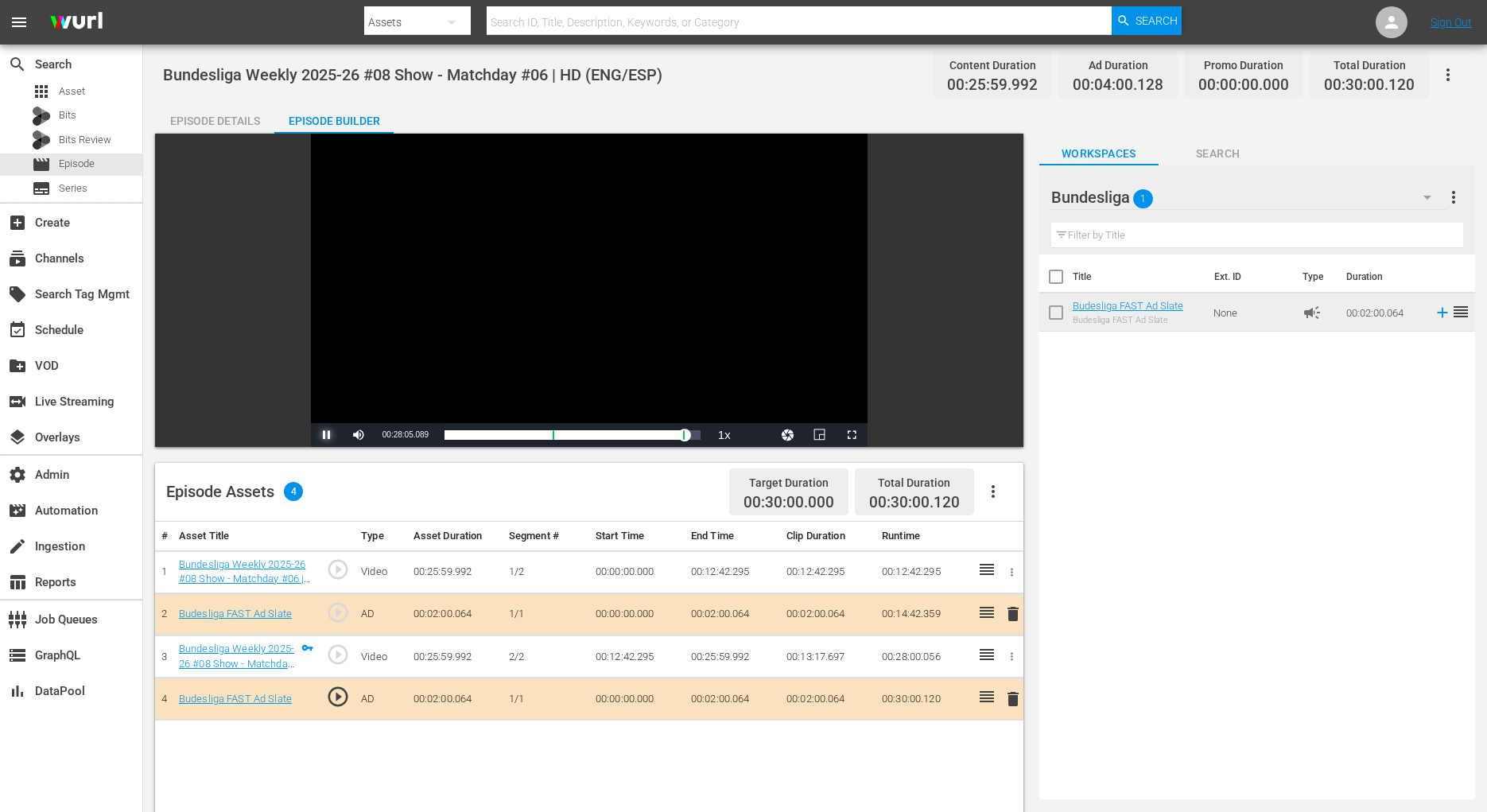
click at [327, 435] on span "Video Player" at bounding box center [327, 435] width 0 height 0
